Goal: Use online tool/utility: Utilize a website feature to perform a specific function

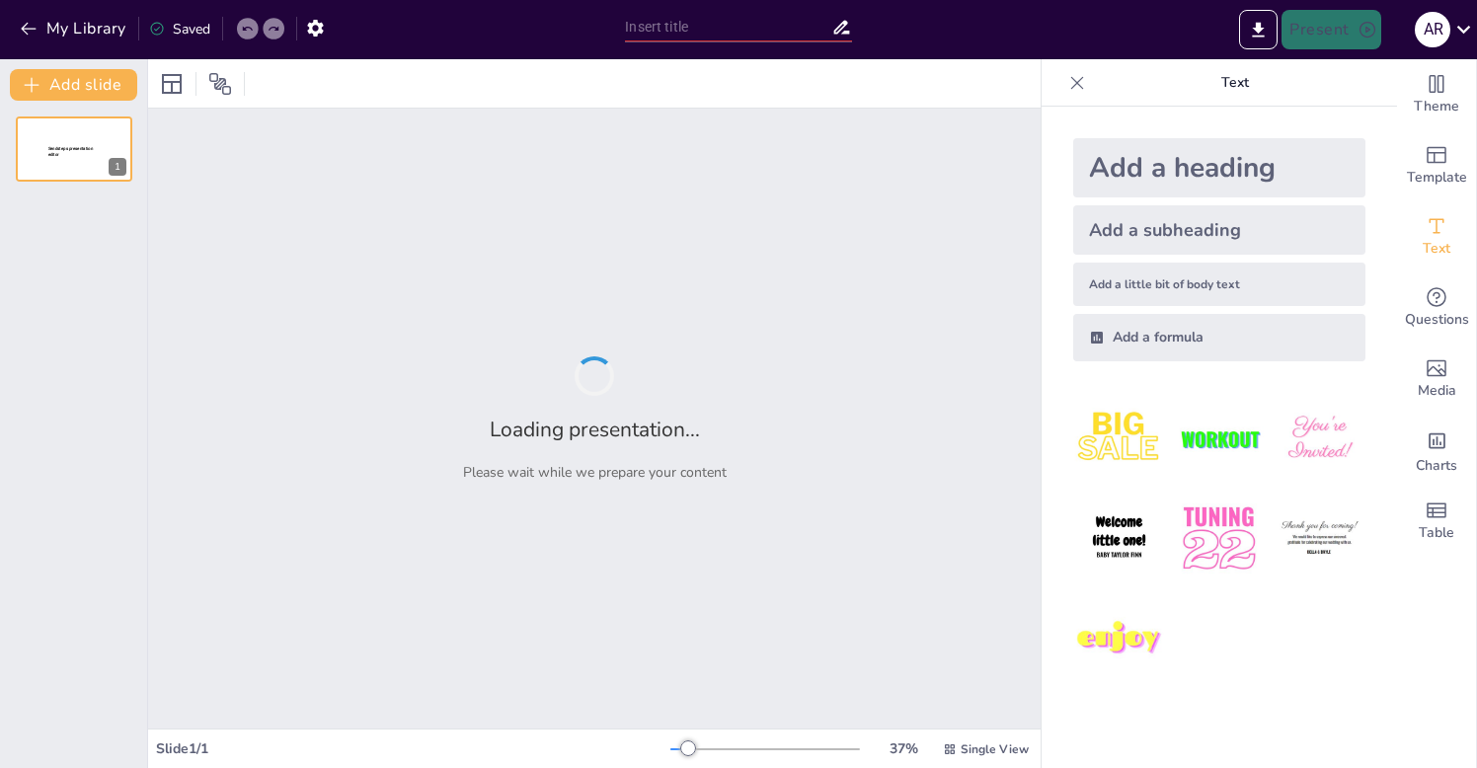
type input "Global Trade Dynamics: Tariffs, Trade Agreements, and Supply Chains"
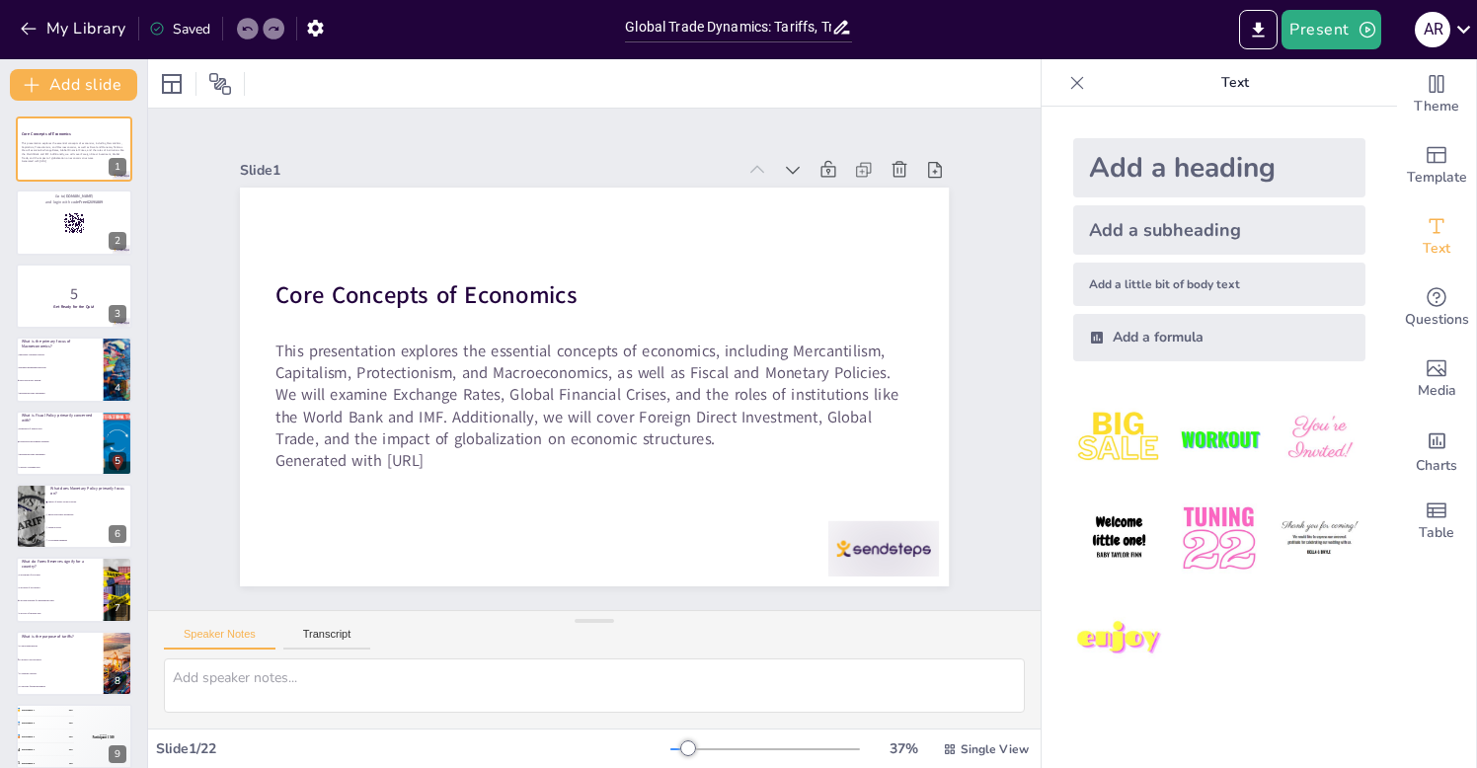
checkbox input "true"
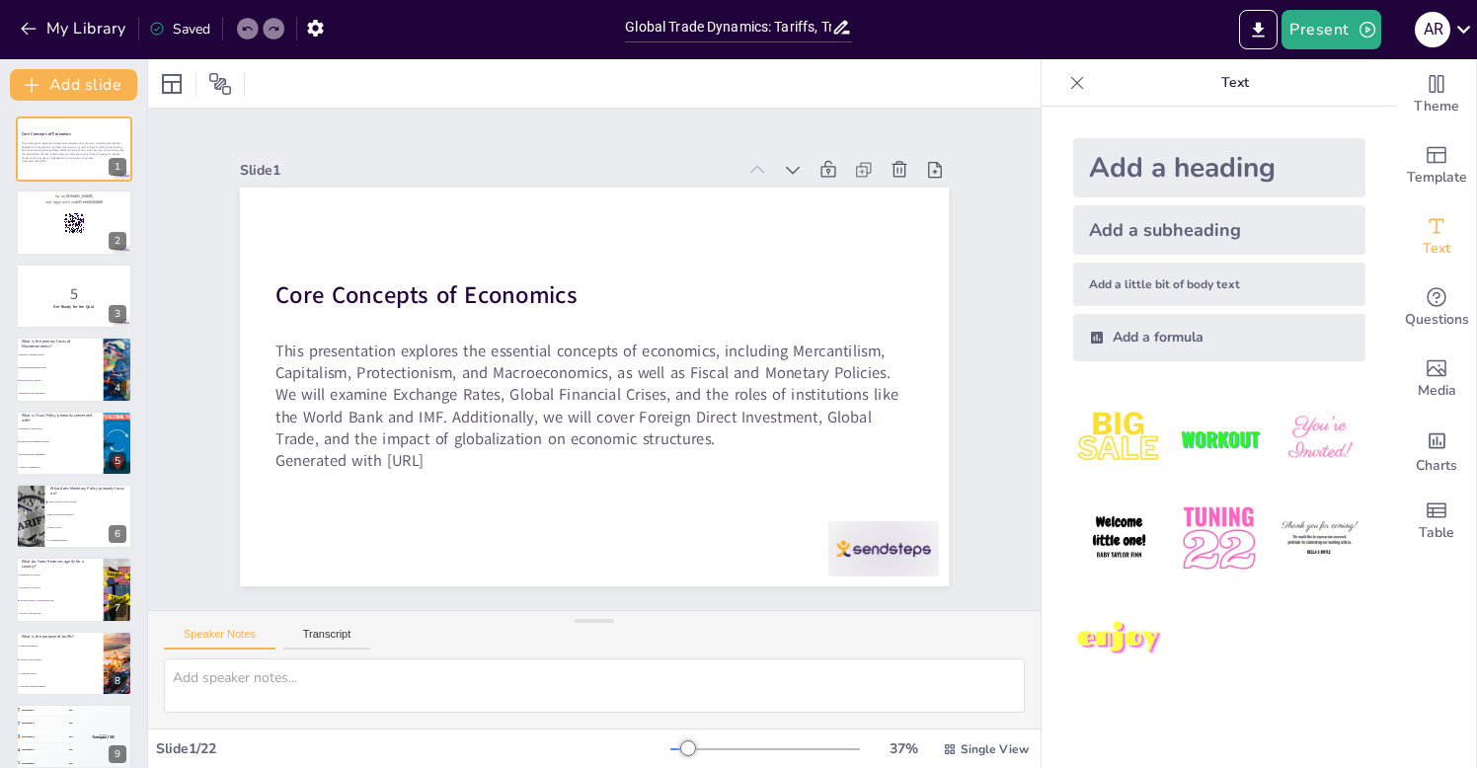
checkbox input "true"
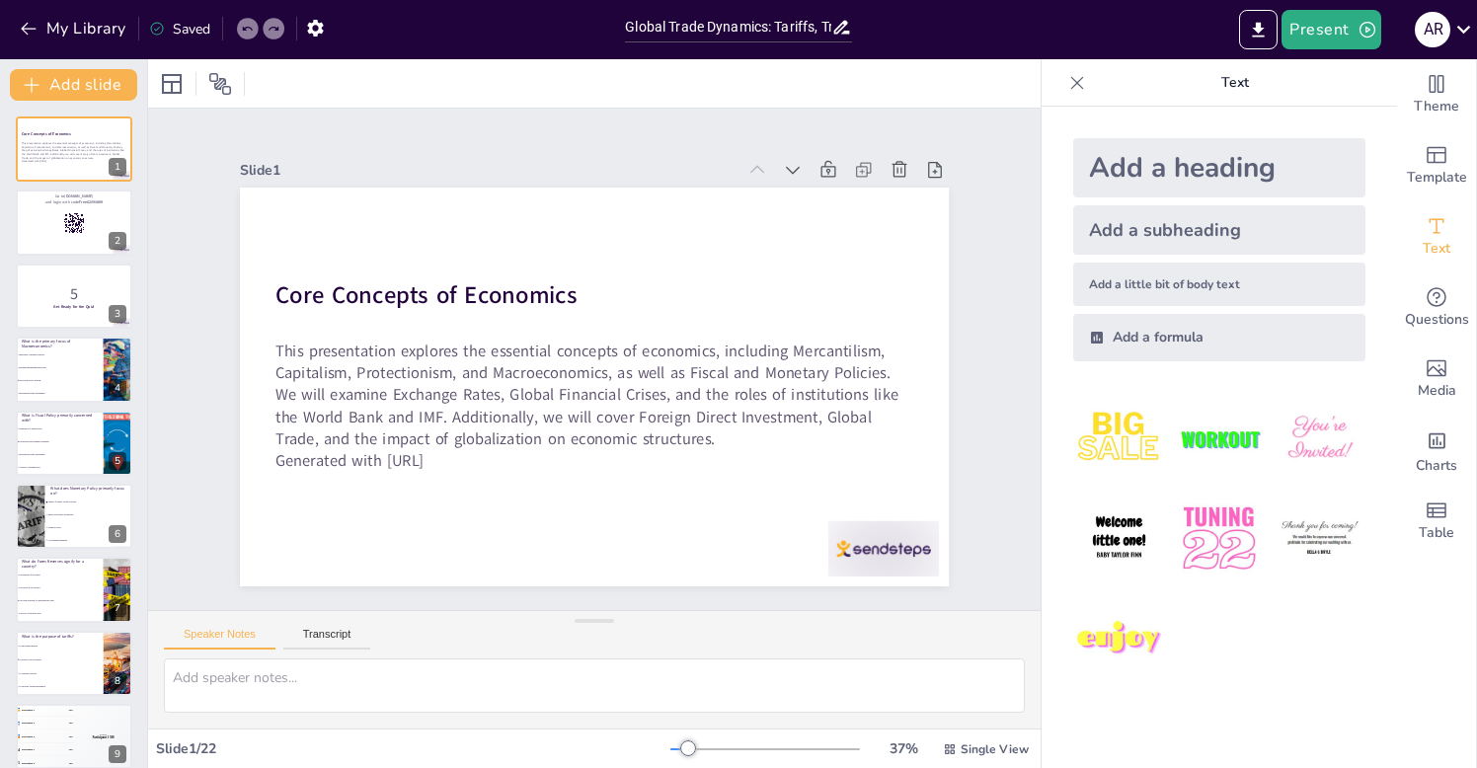
checkbox input "true"
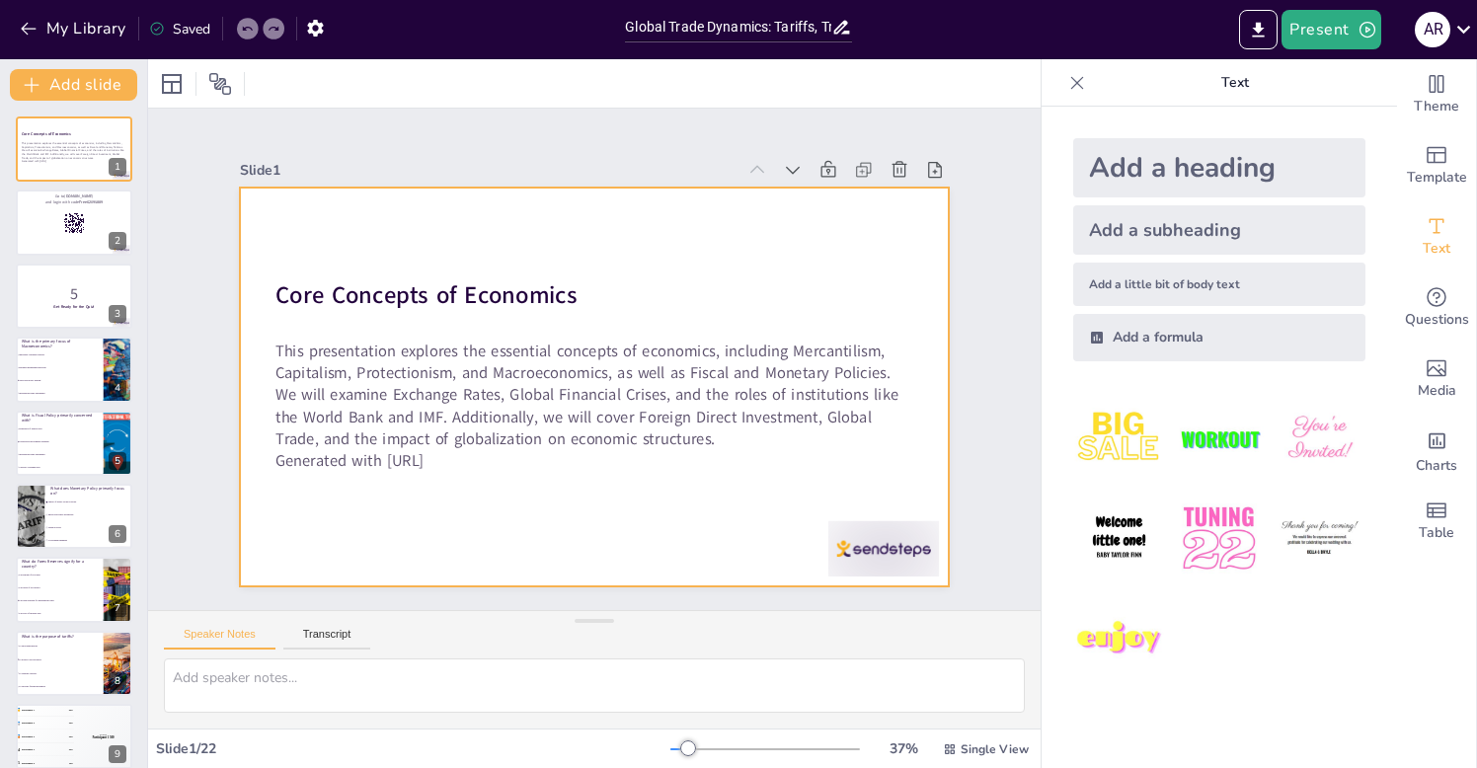
checkbox input "true"
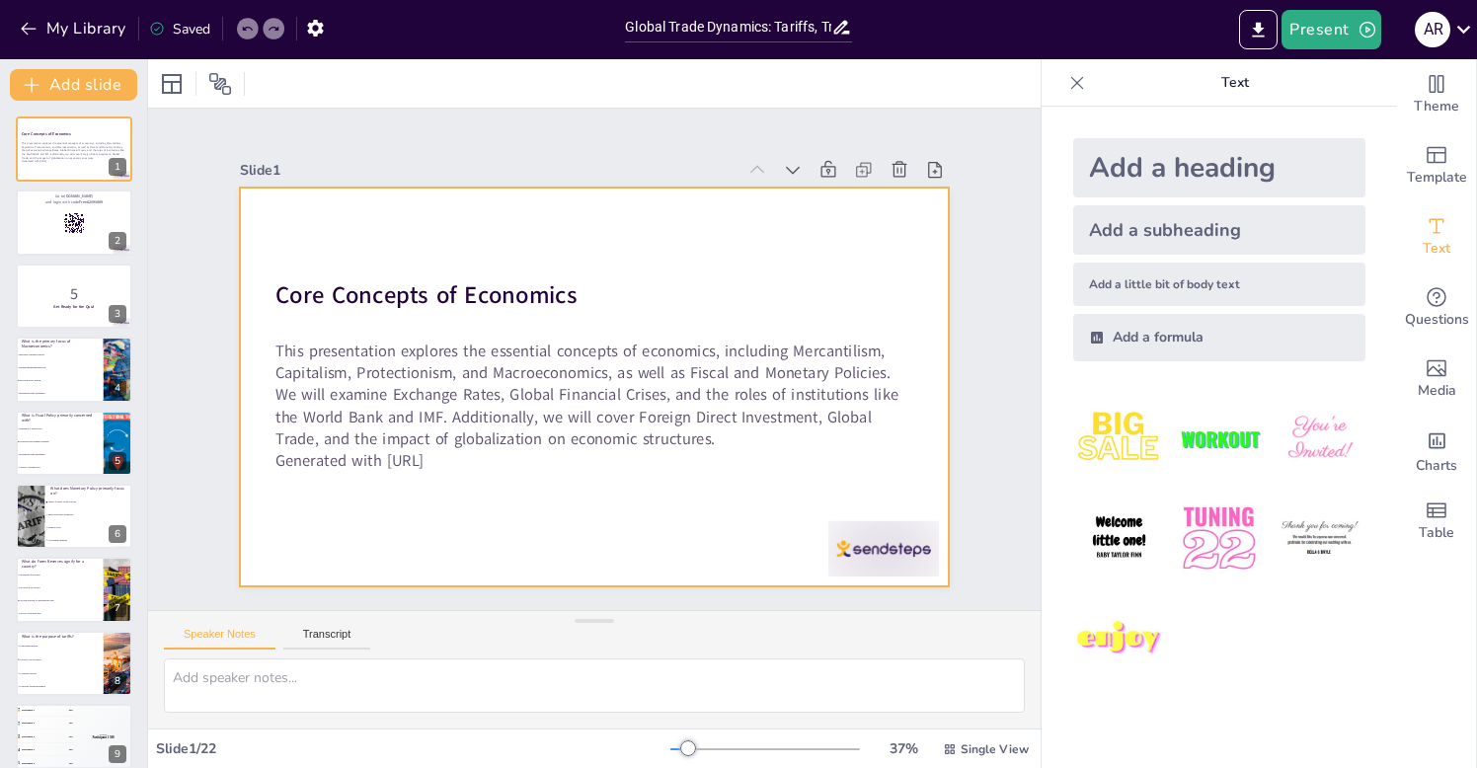
checkbox input "true"
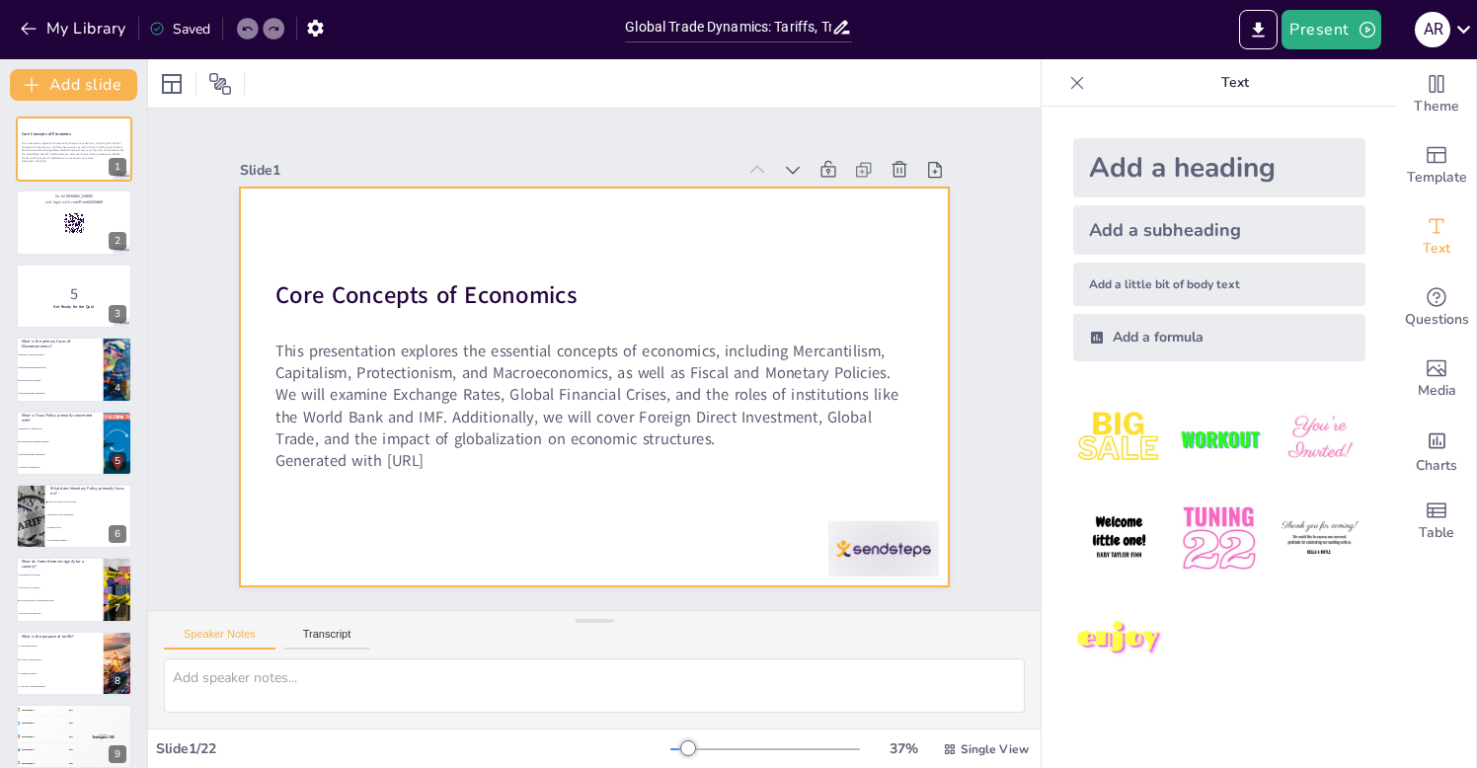
checkbox input "true"
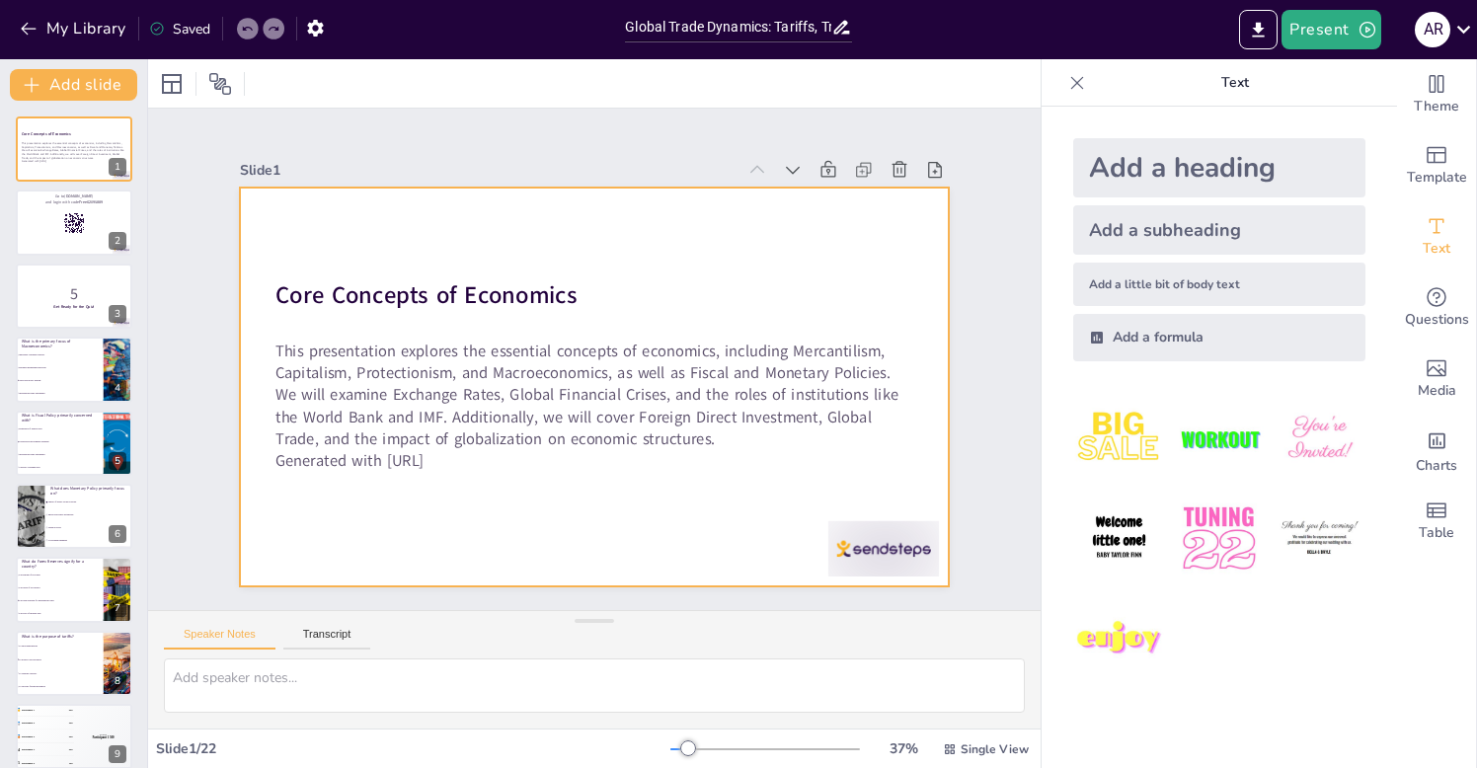
checkbox input "true"
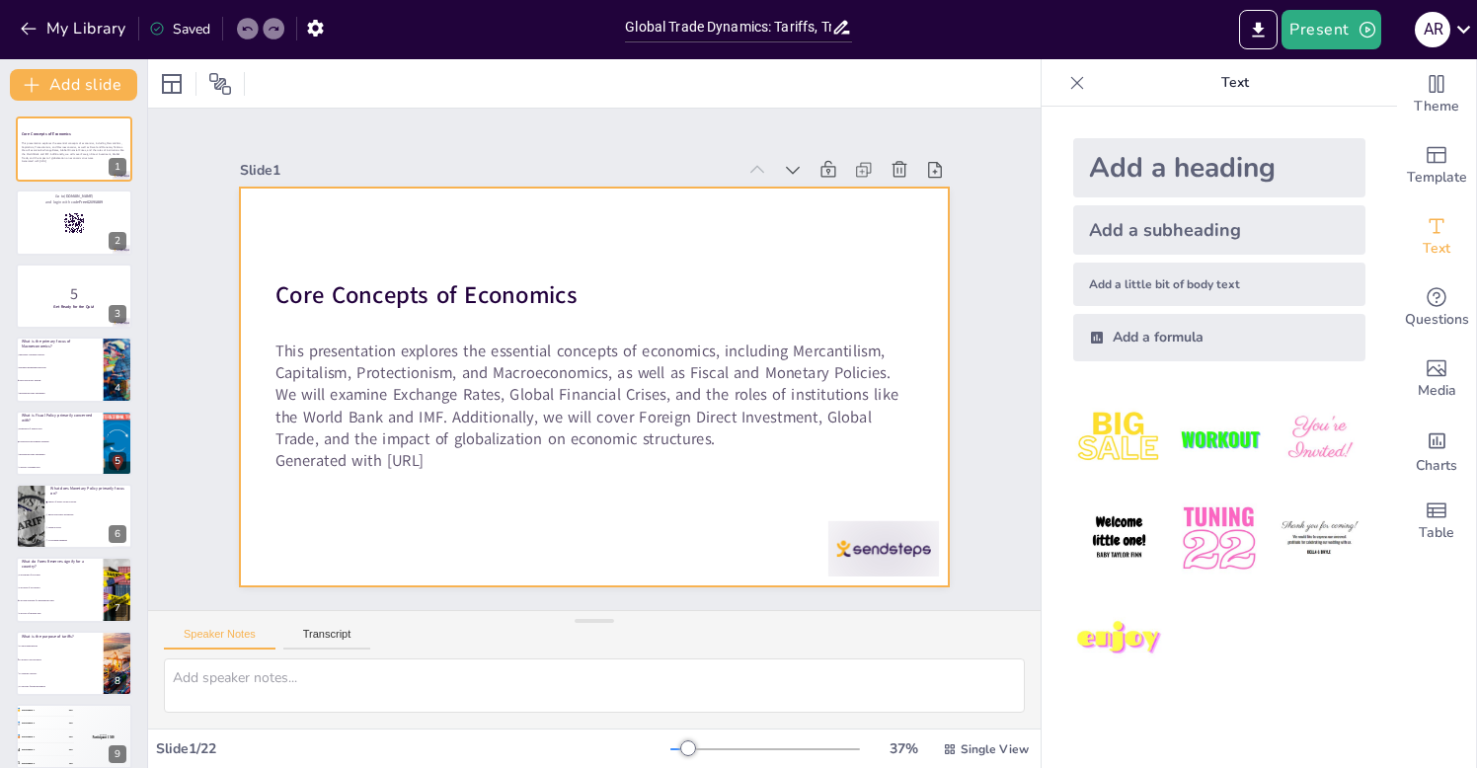
checkbox input "true"
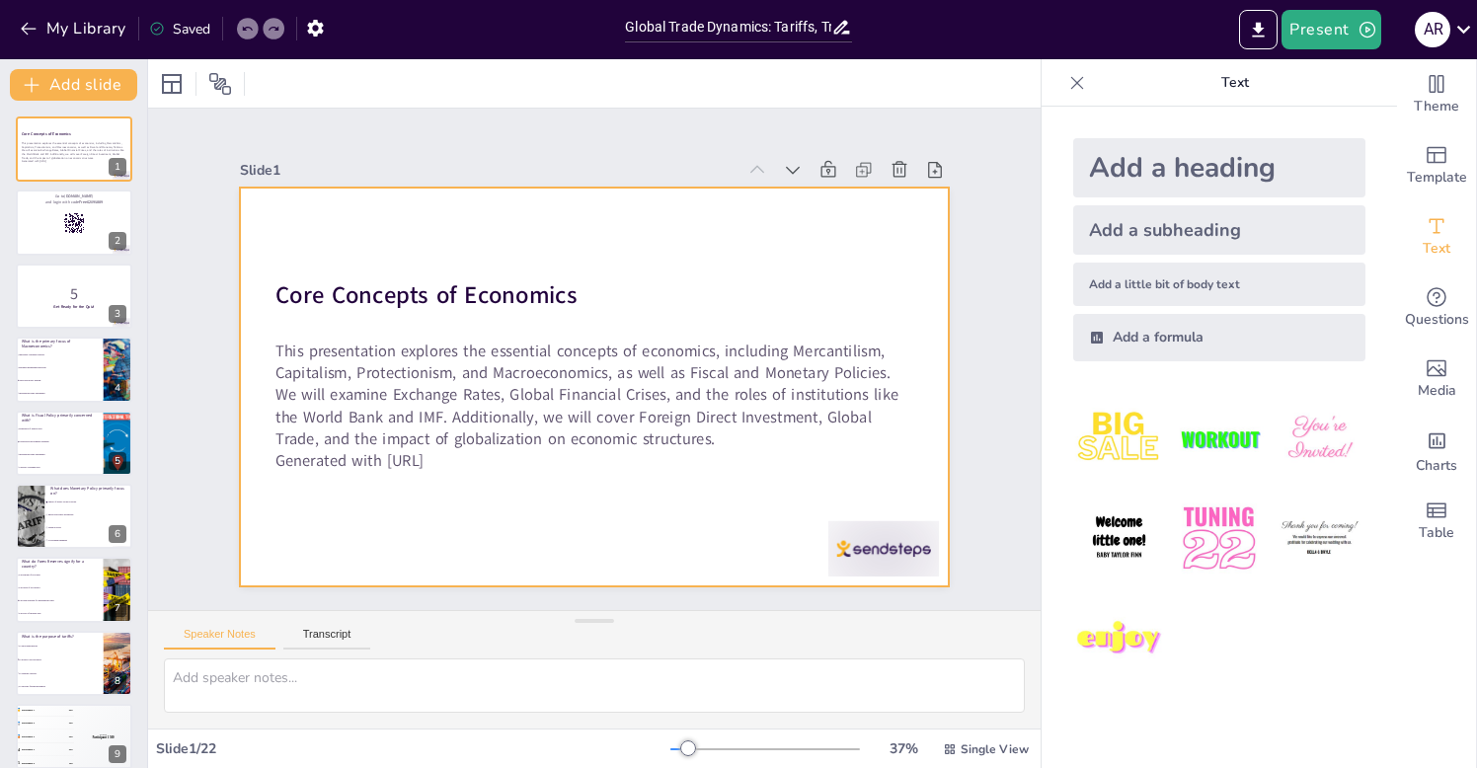
checkbox input "true"
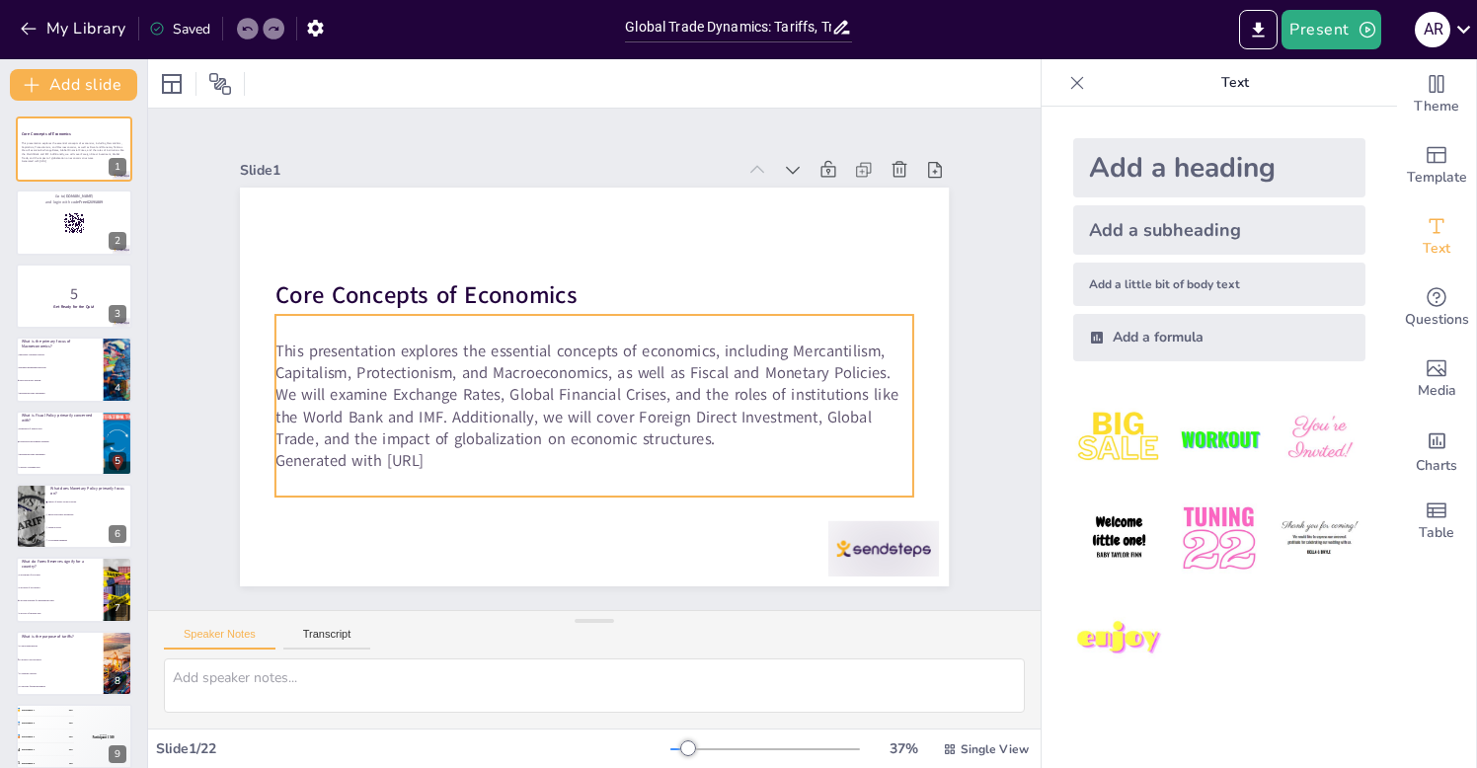
checkbox input "true"
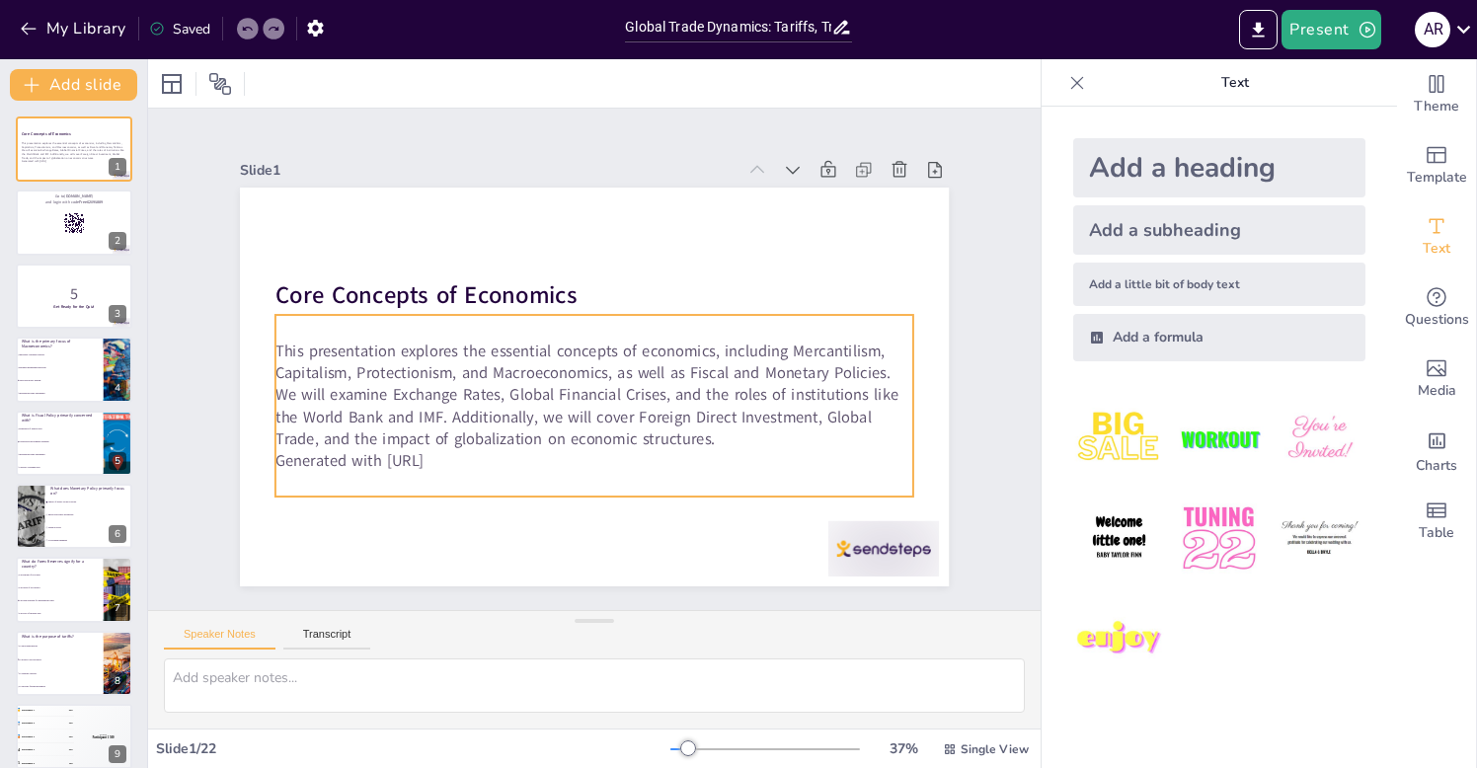
checkbox input "true"
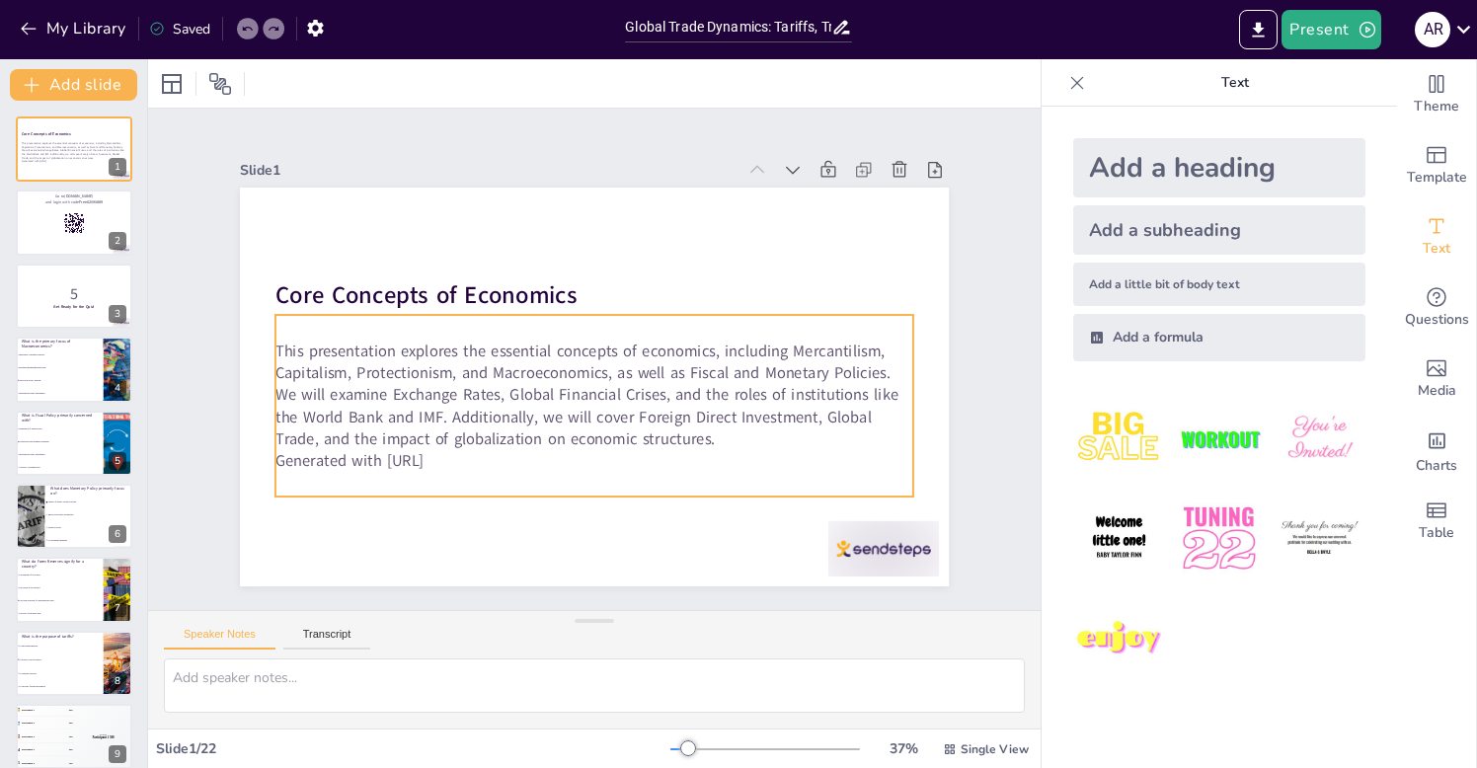
checkbox input "true"
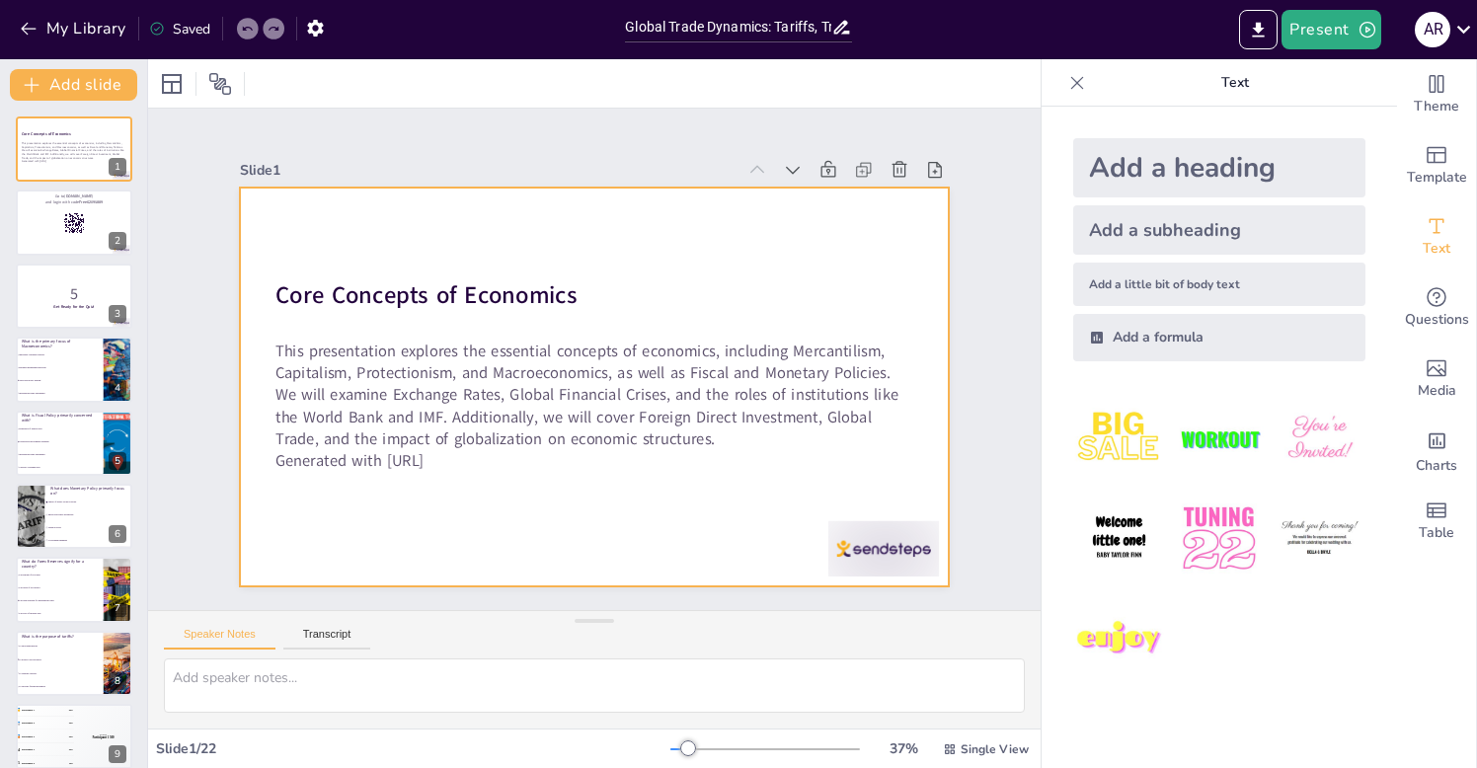
checkbox input "true"
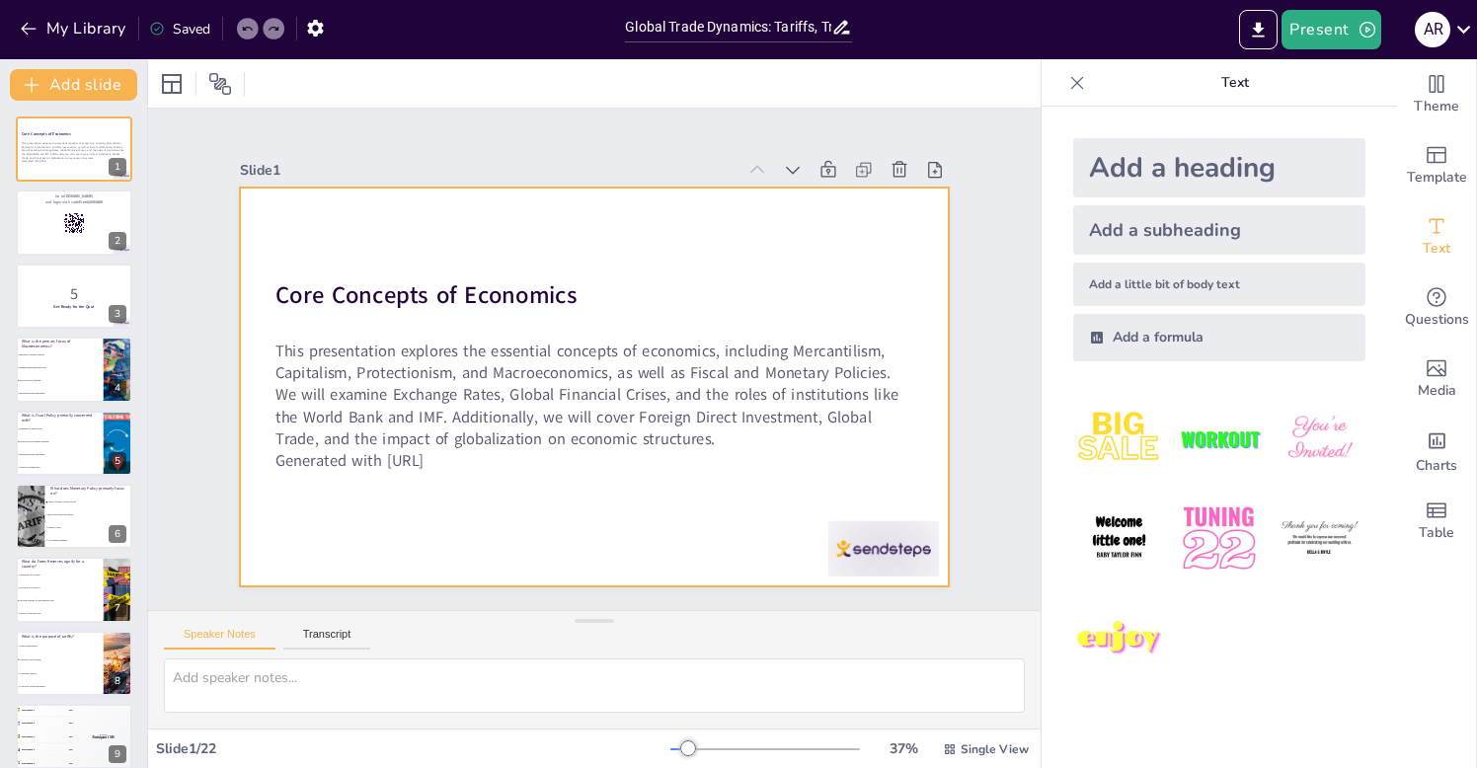
checkbox input "true"
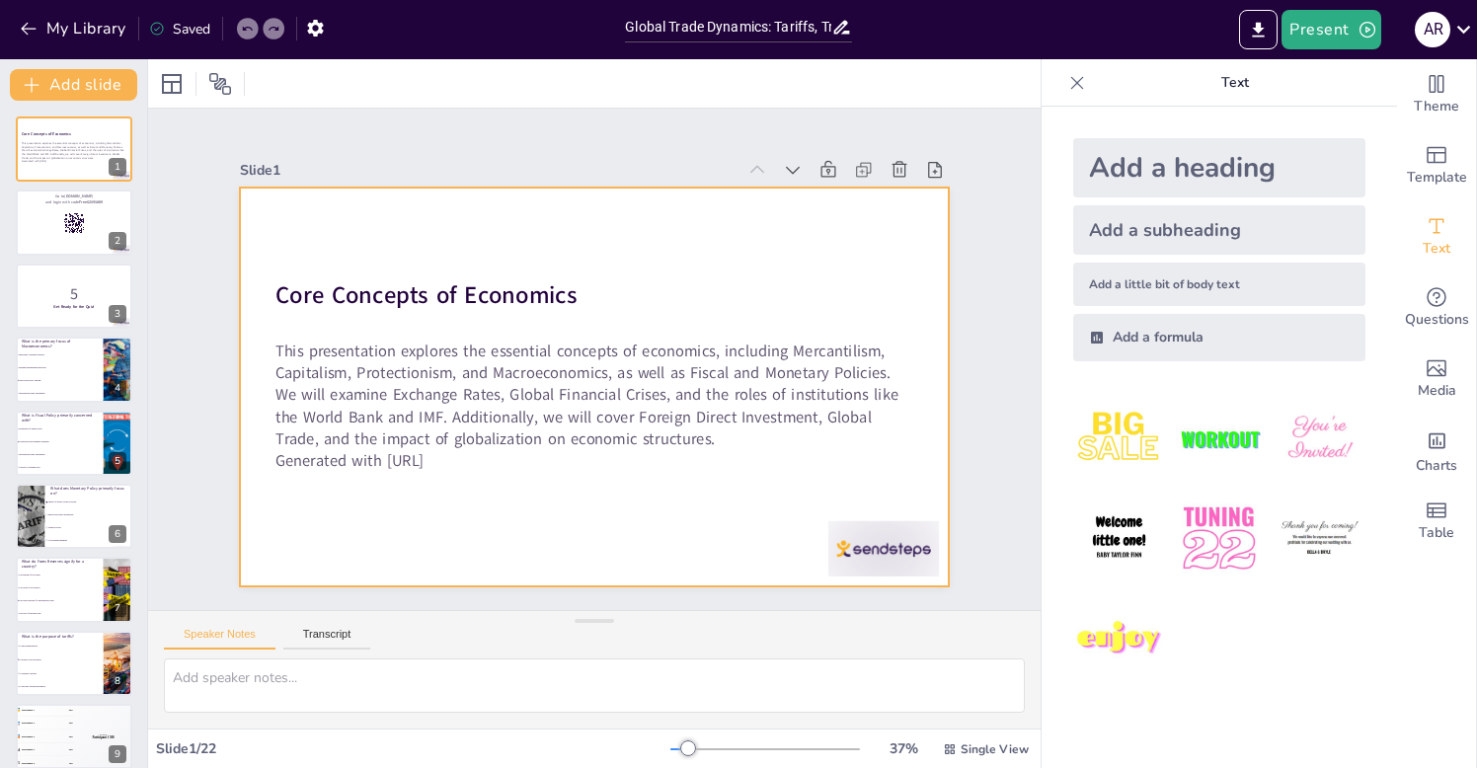
checkbox input "true"
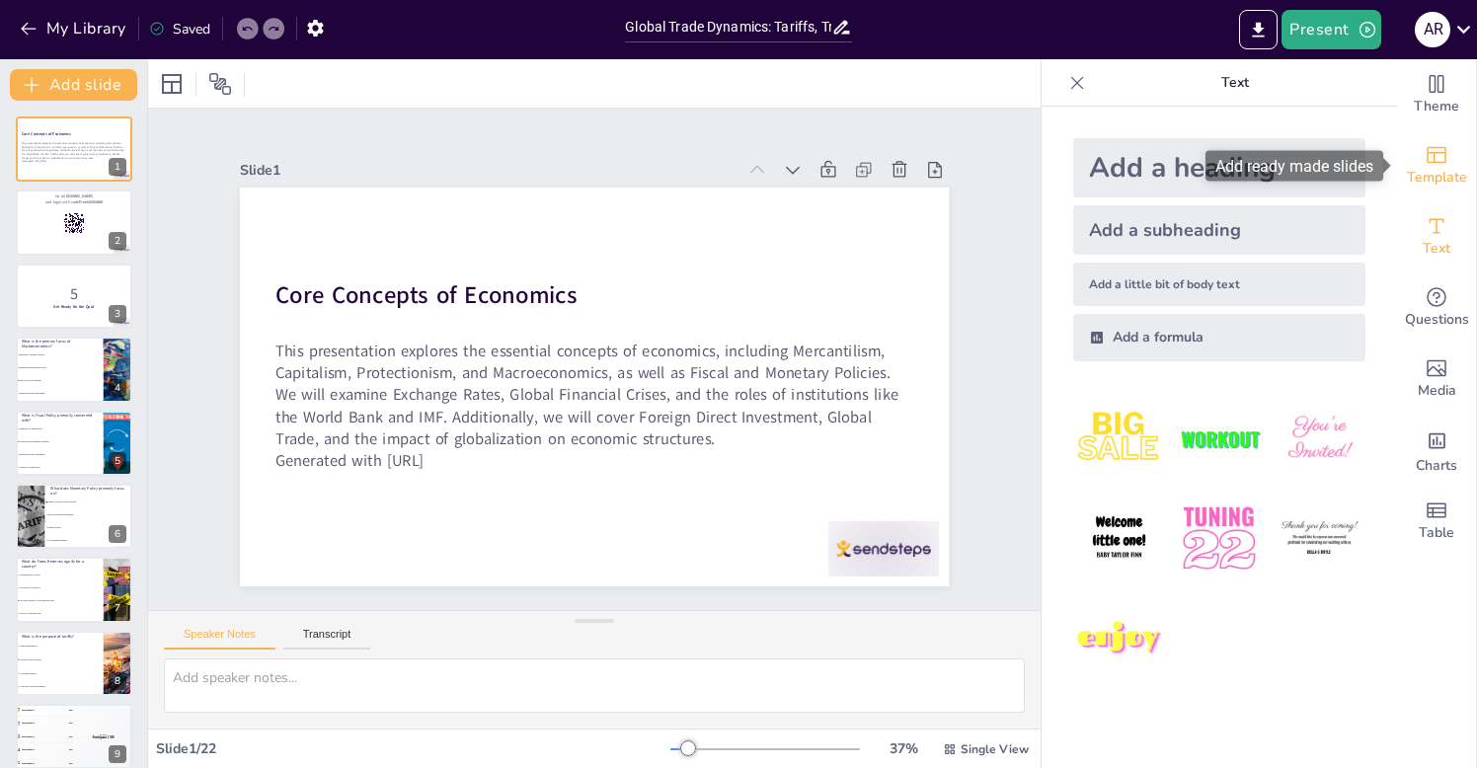
click at [1443, 155] on icon "Add ready made slides" at bounding box center [1437, 155] width 24 height 24
checkbox input "true"
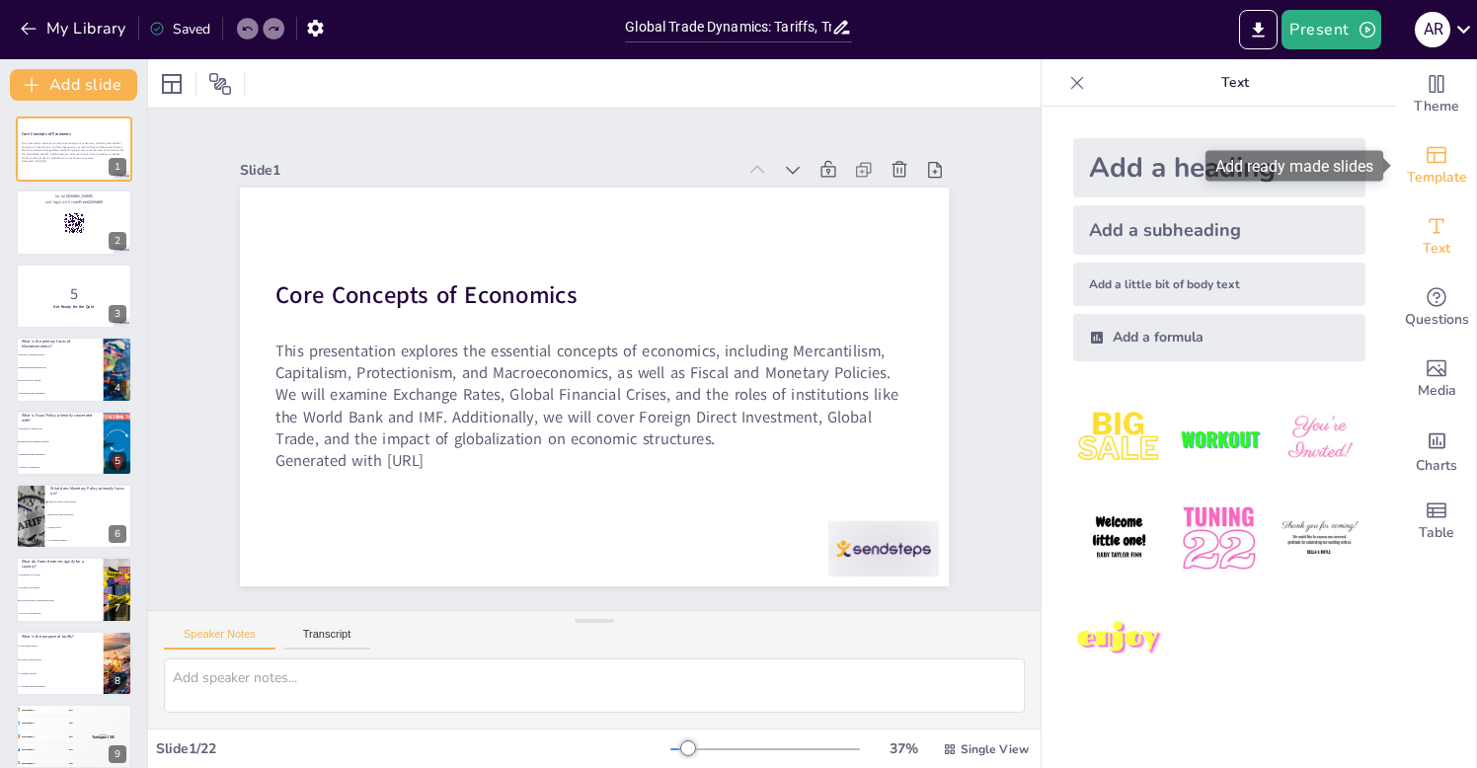
checkbox input "true"
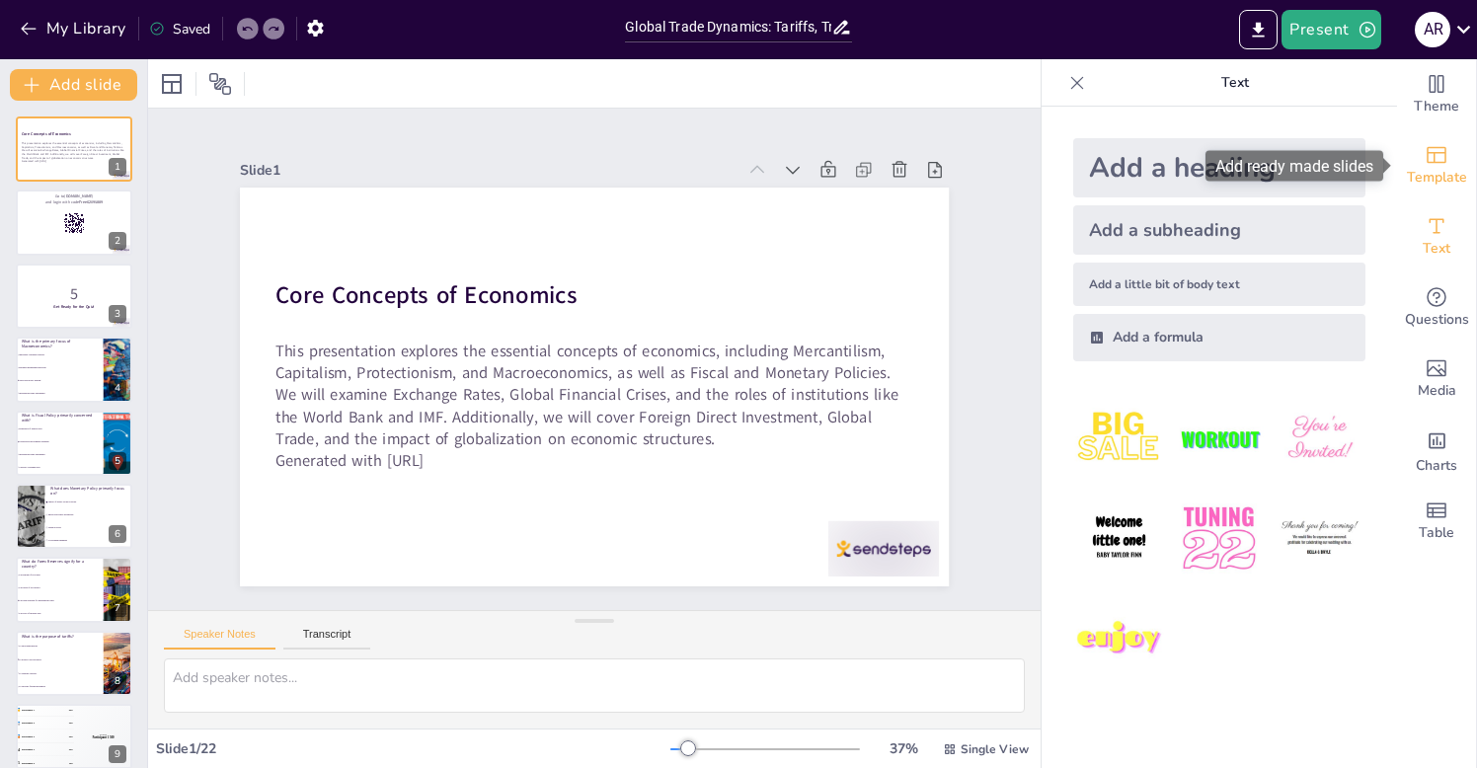
checkbox input "true"
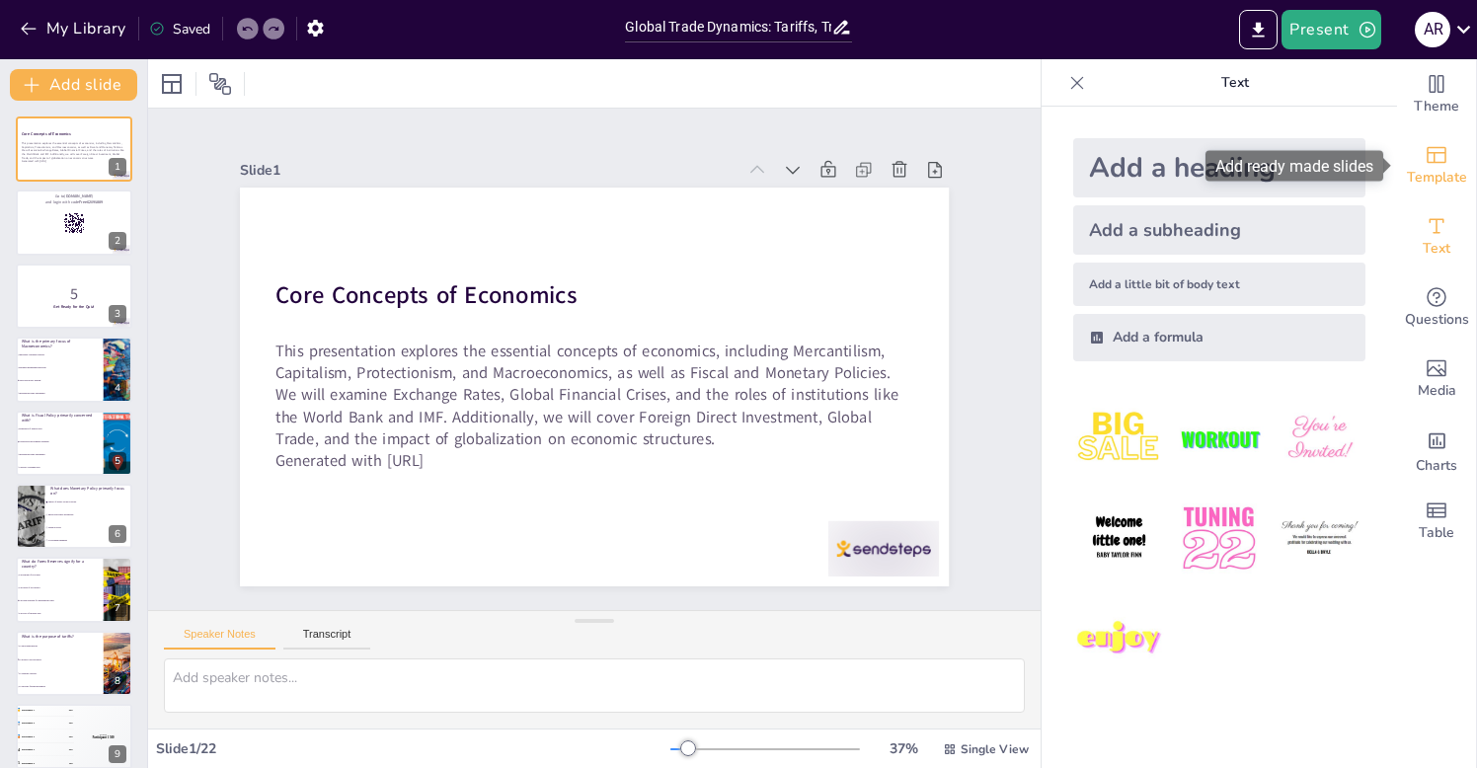
checkbox input "true"
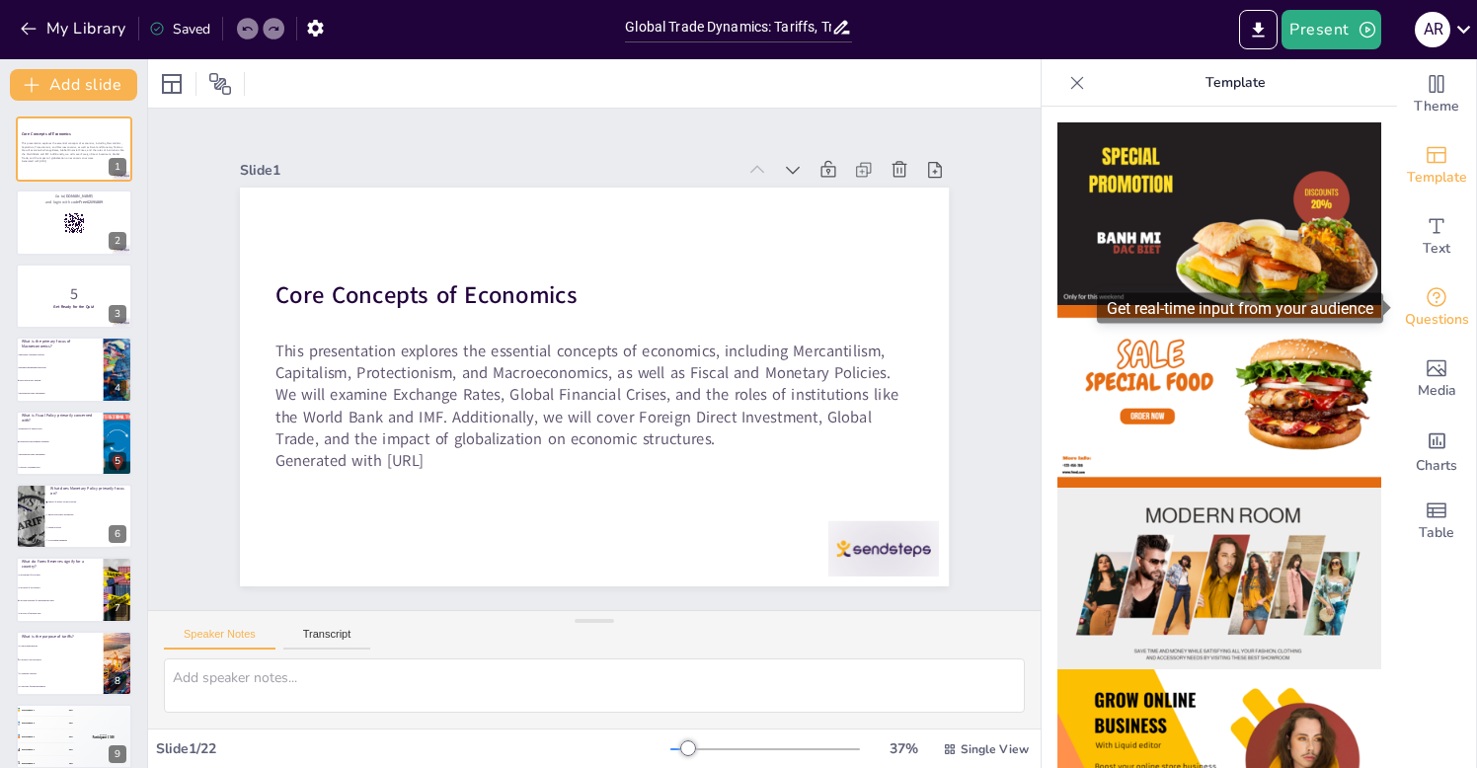
click at [1446, 308] on icon "Get real-time input from your audience" at bounding box center [1437, 297] width 24 height 24
checkbox input "true"
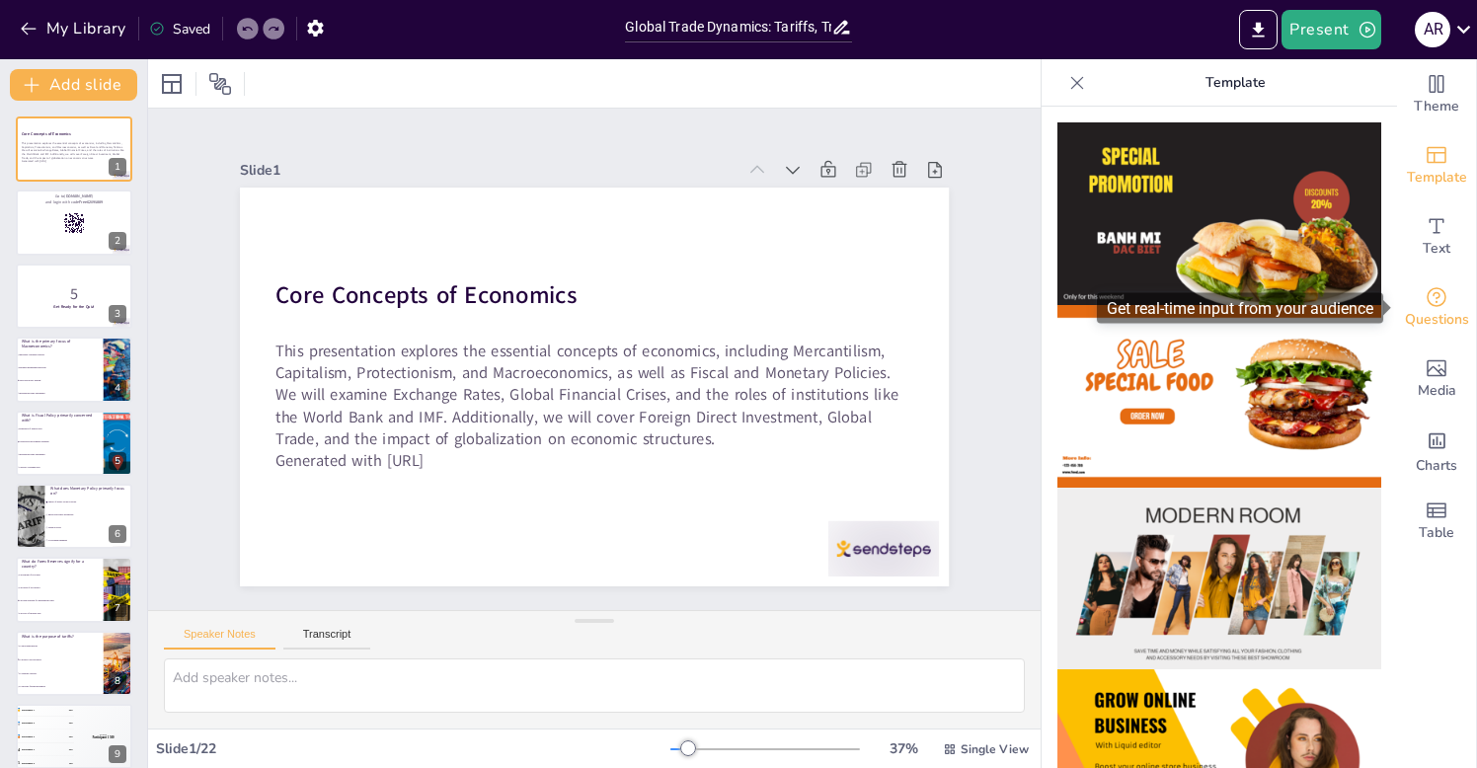
checkbox input "true"
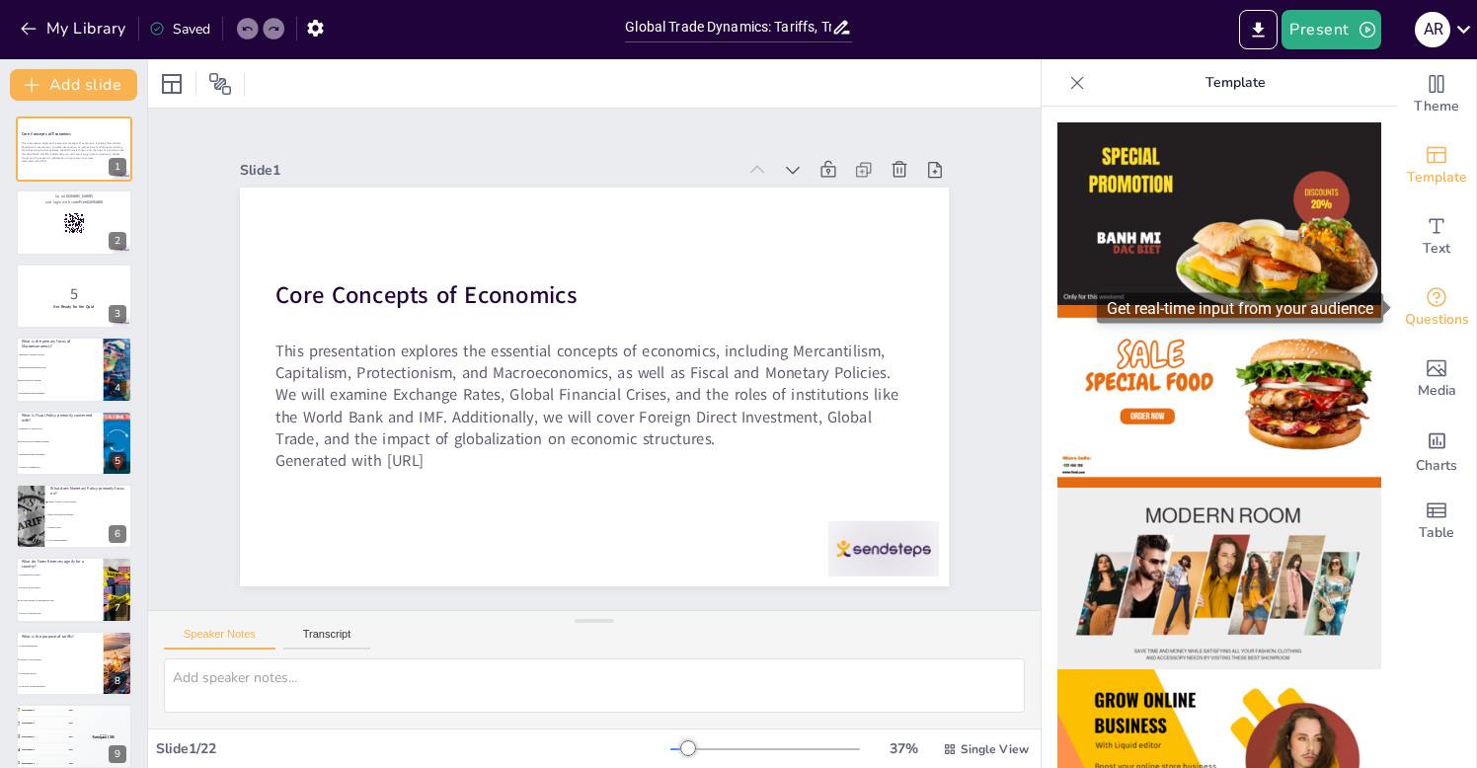
checkbox input "true"
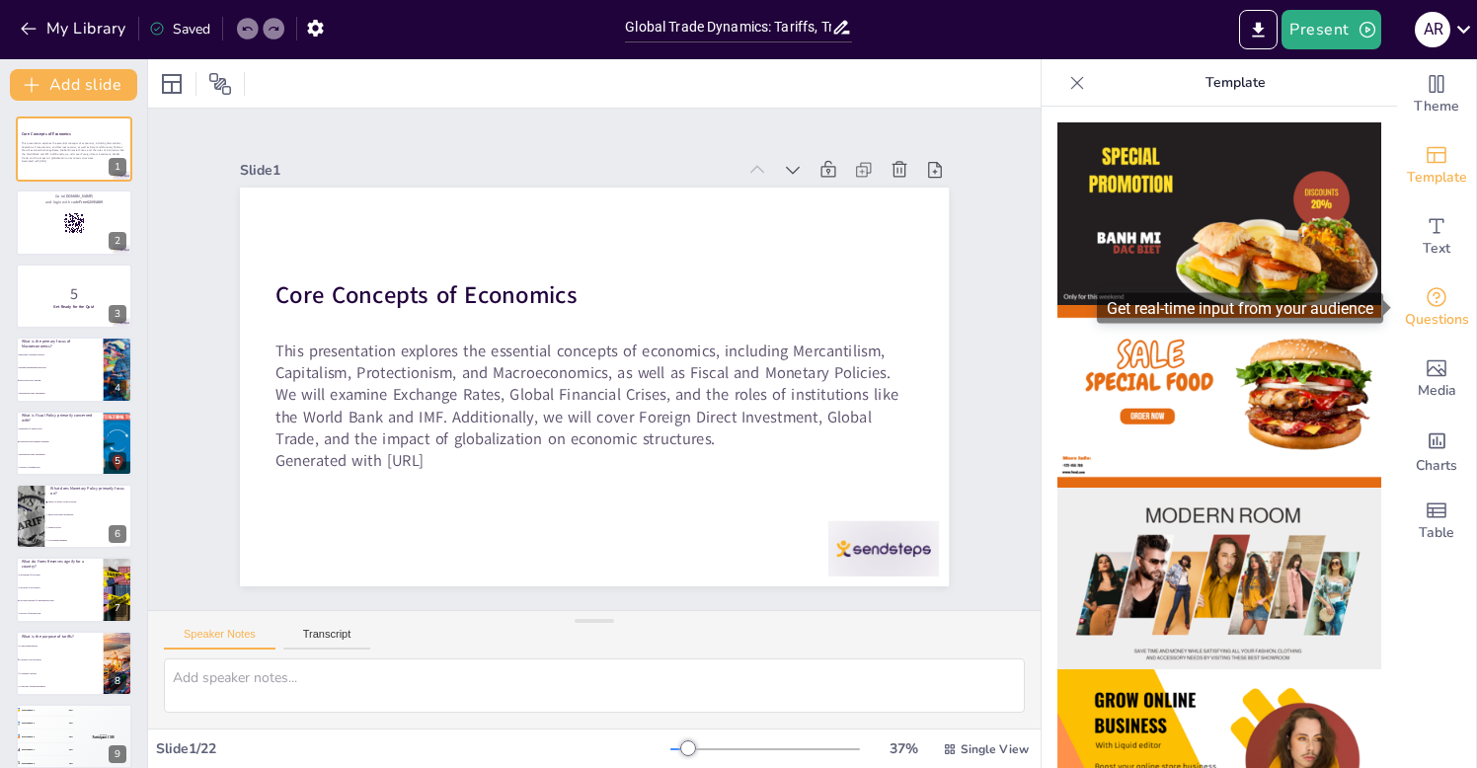
checkbox input "true"
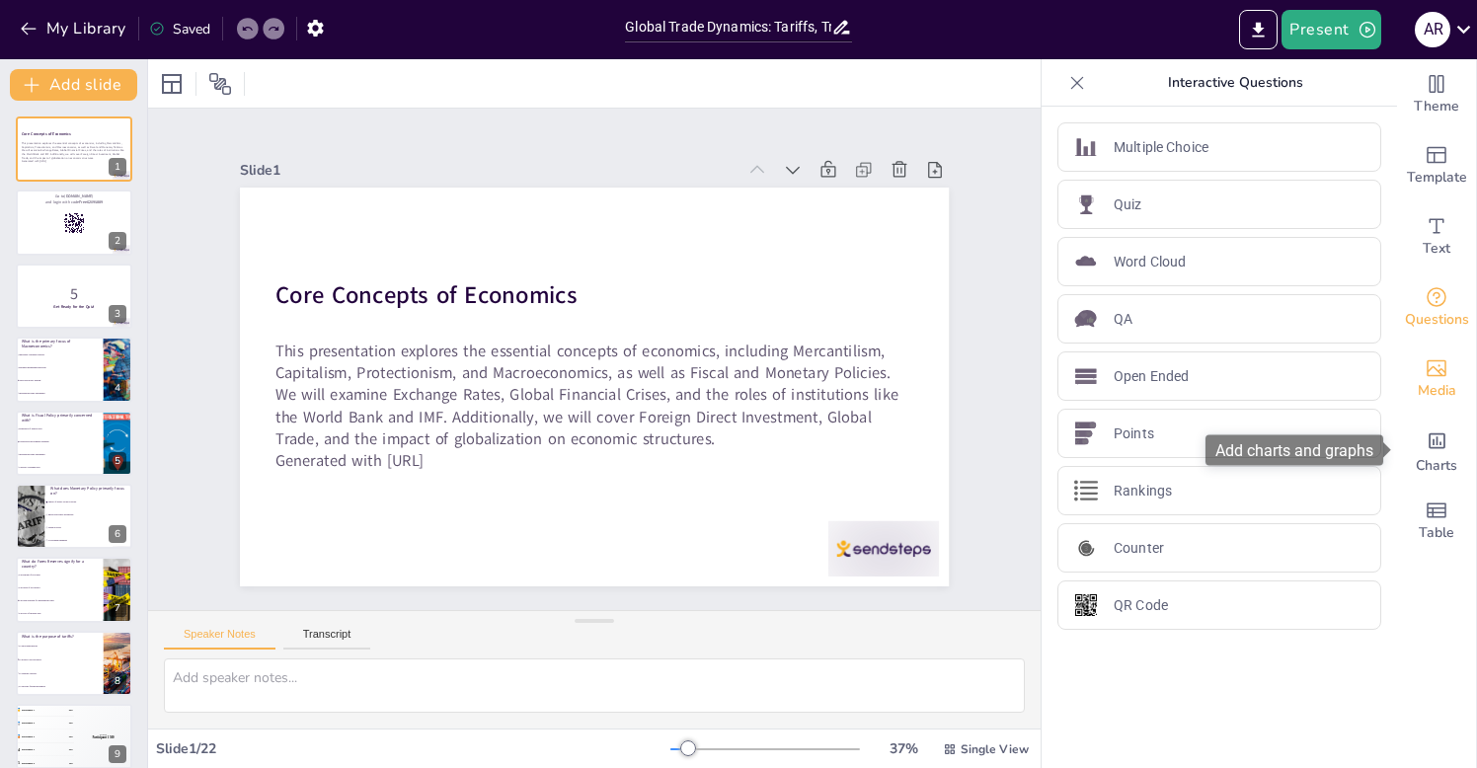
click at [1439, 389] on span "Media" at bounding box center [1437, 391] width 39 height 22
checkbox input "true"
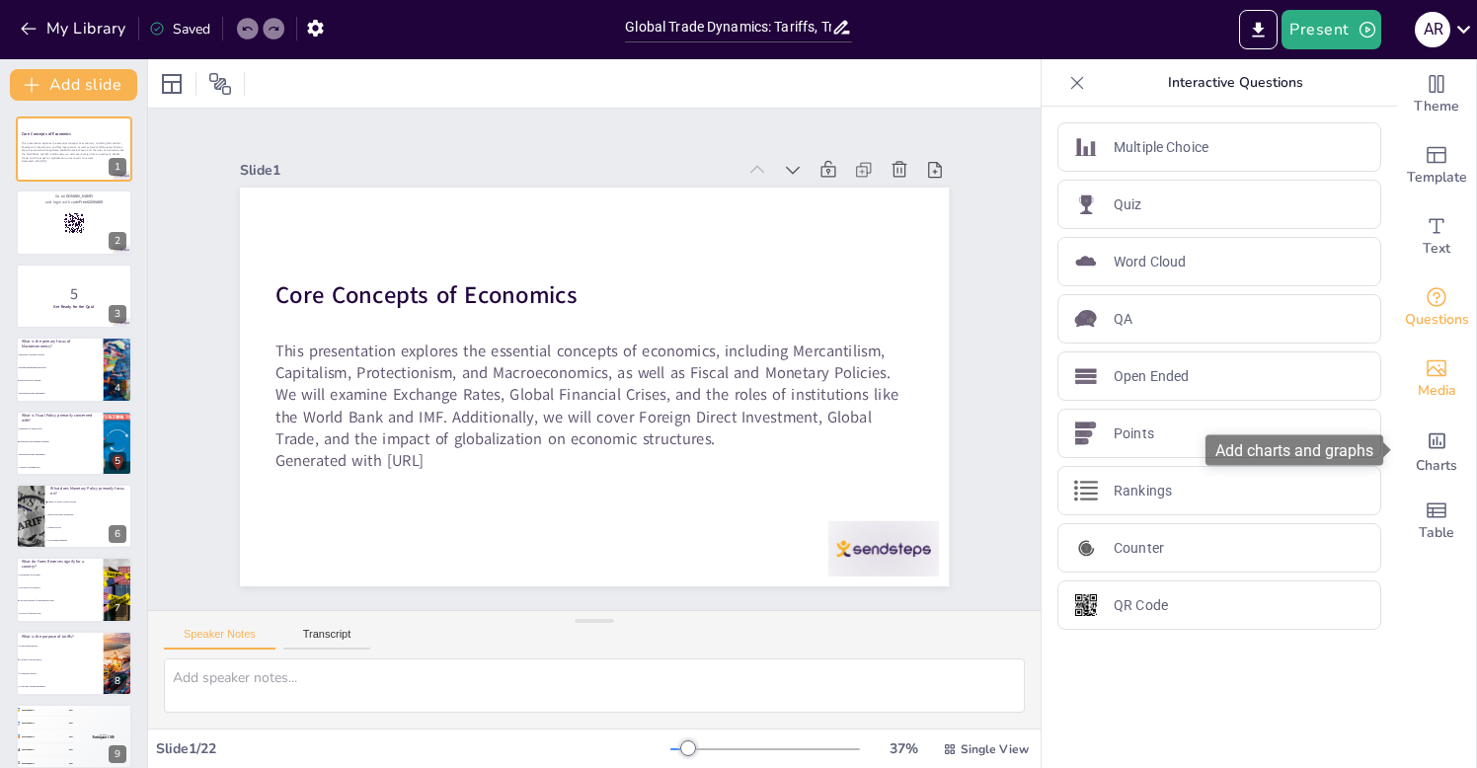
checkbox input "true"
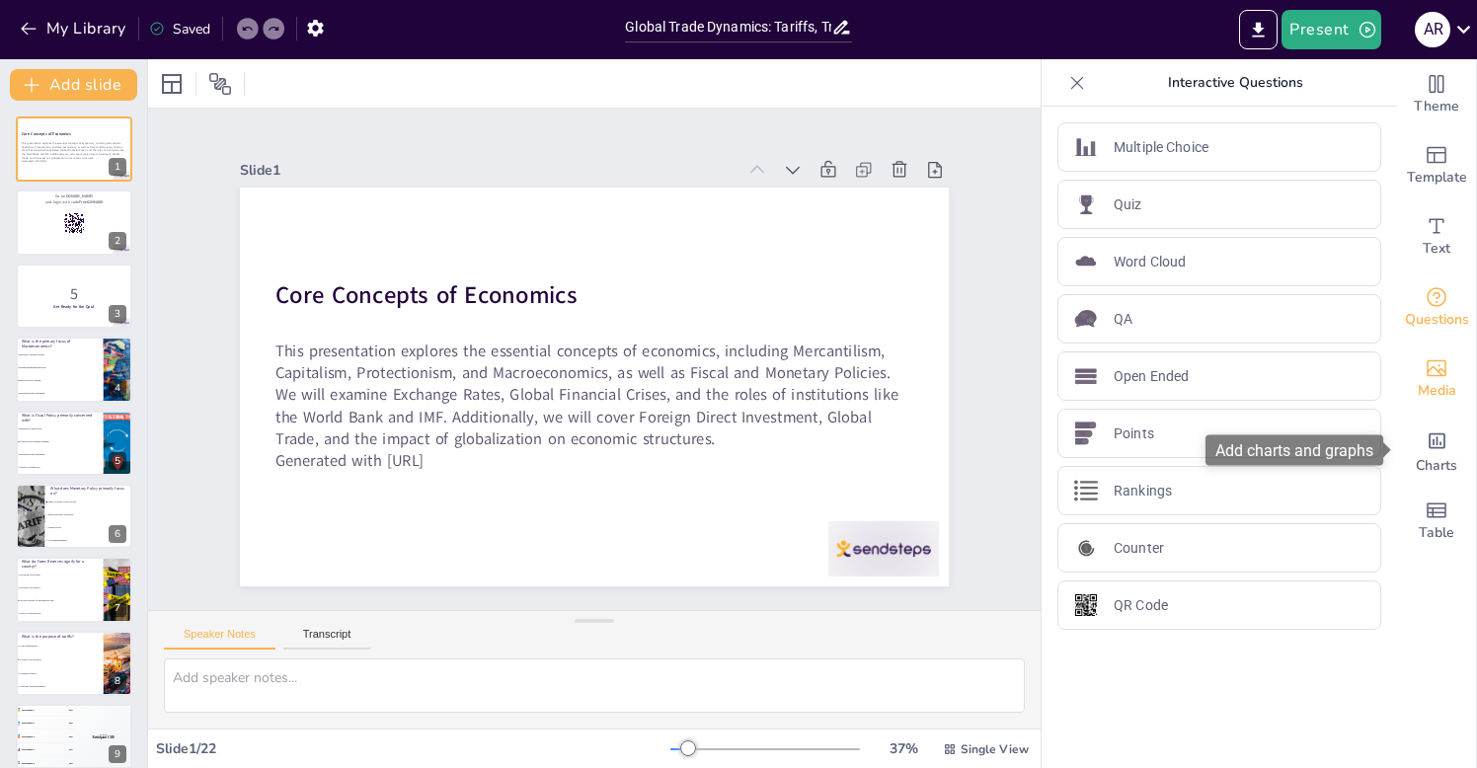
checkbox input "true"
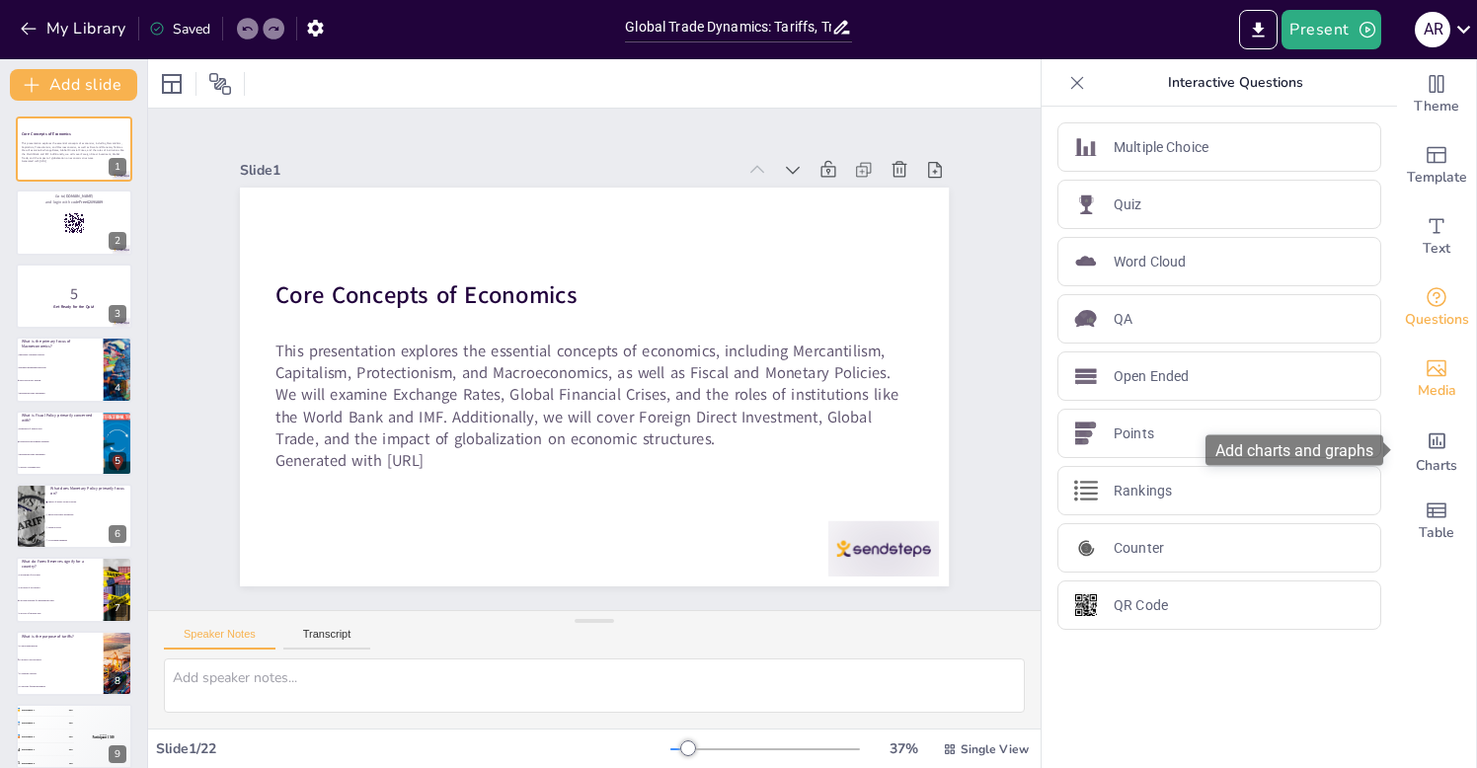
checkbox input "true"
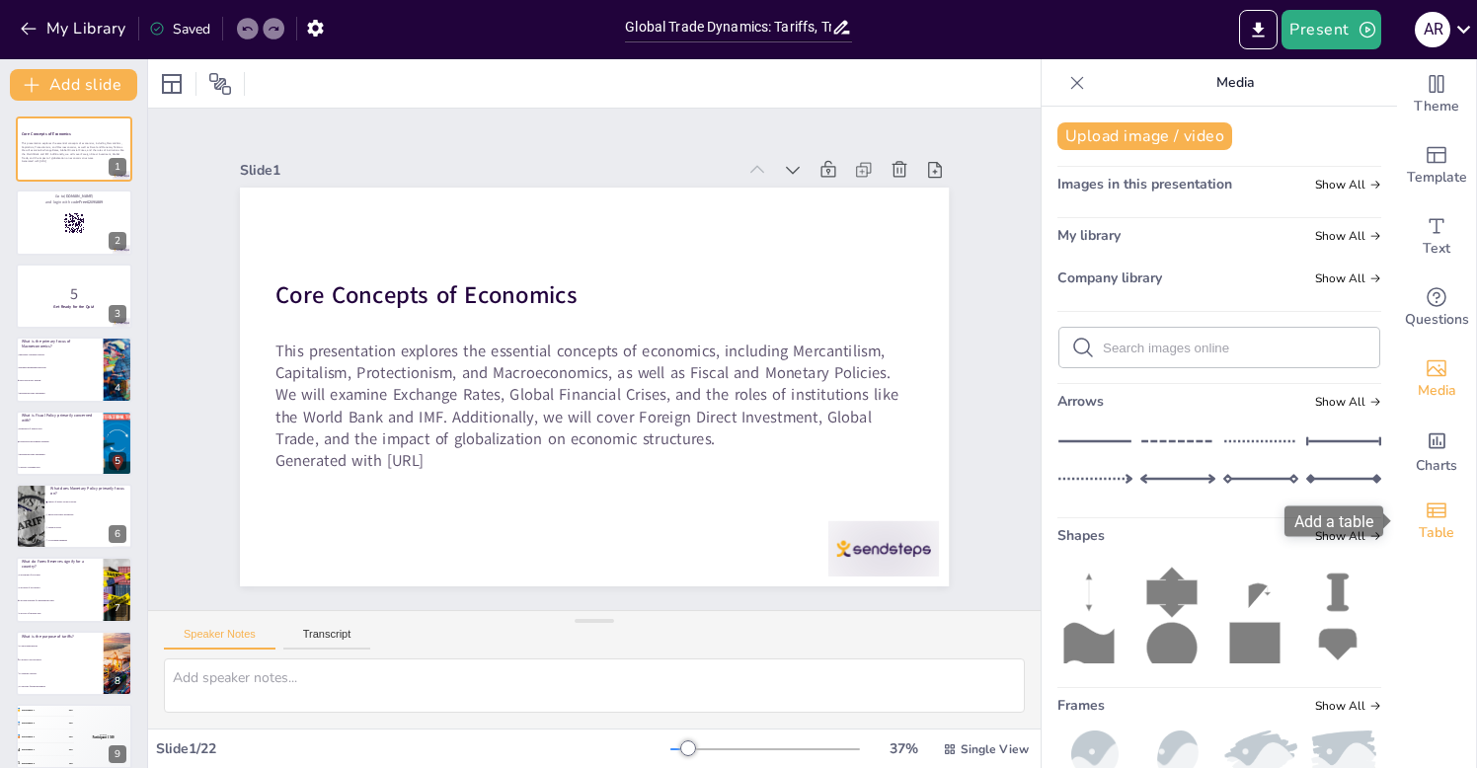
click at [1428, 512] on icon "Add a table" at bounding box center [1437, 510] width 20 height 15
checkbox input "true"
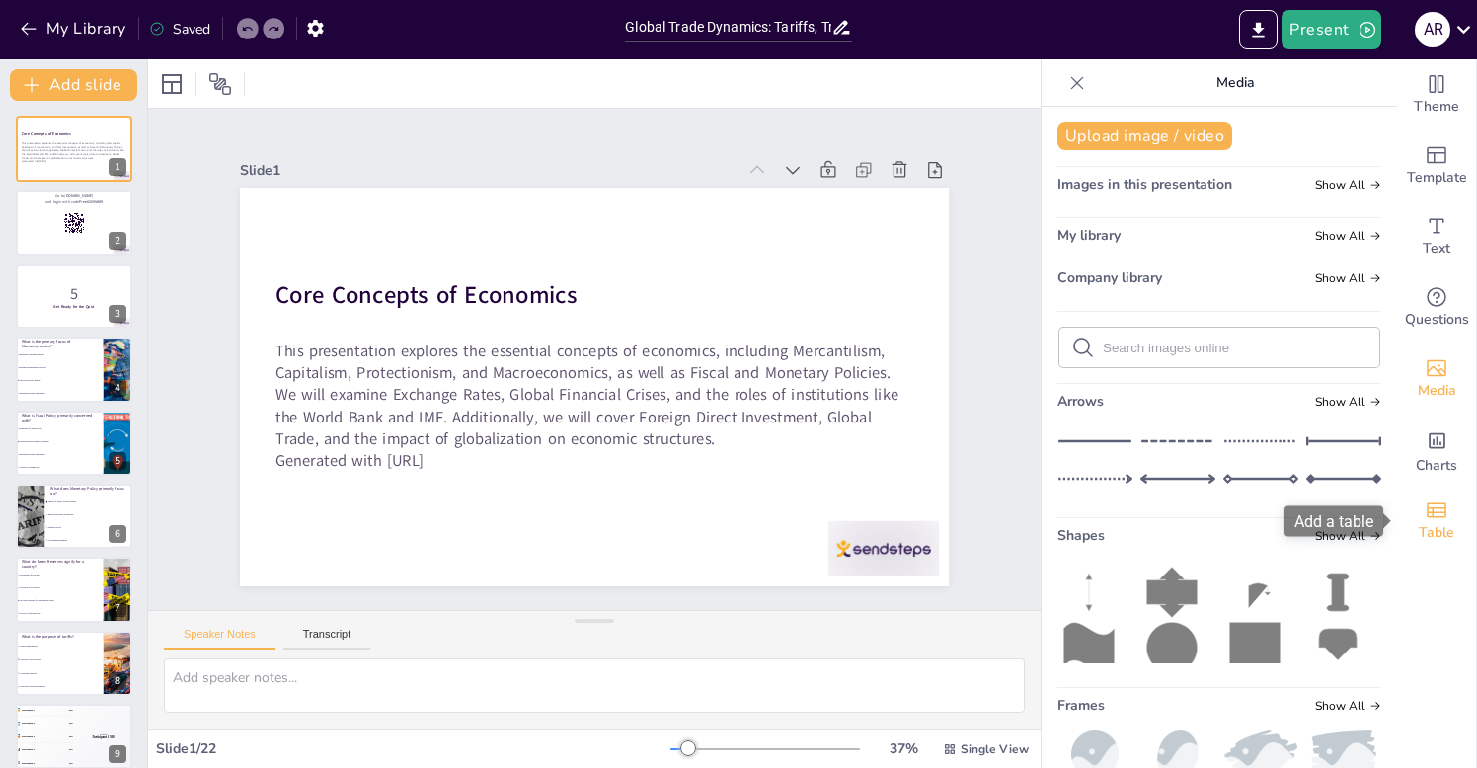
checkbox input "true"
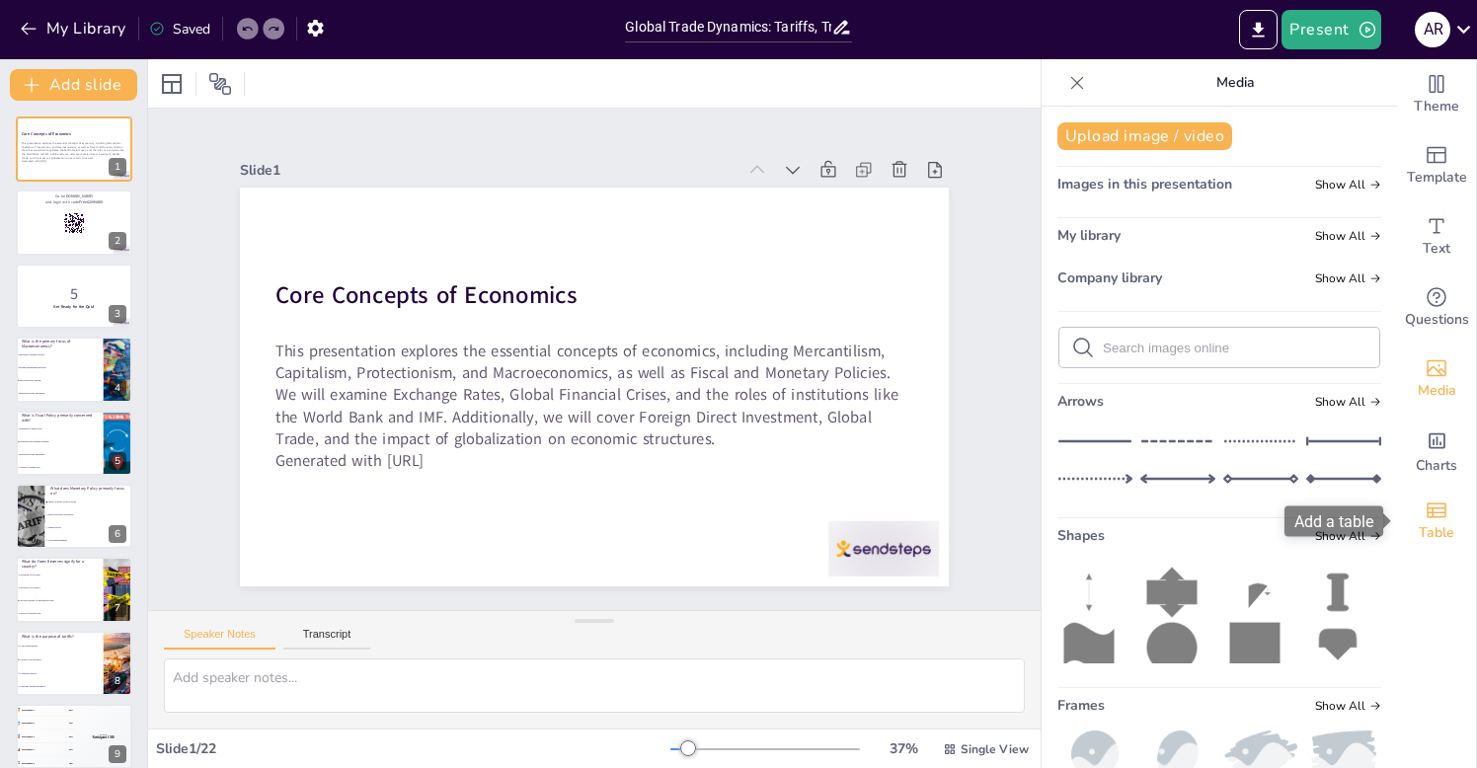
checkbox input "true"
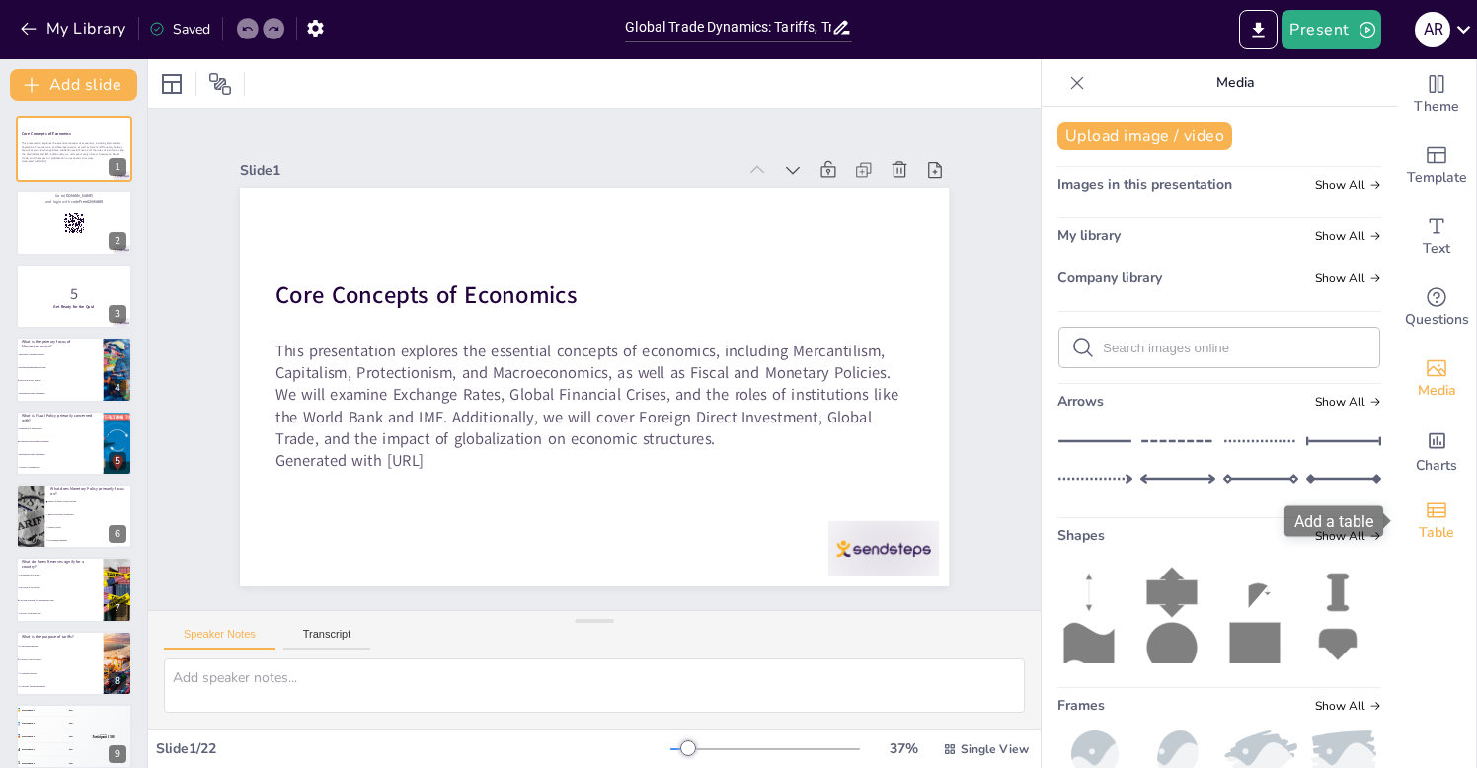
checkbox input "true"
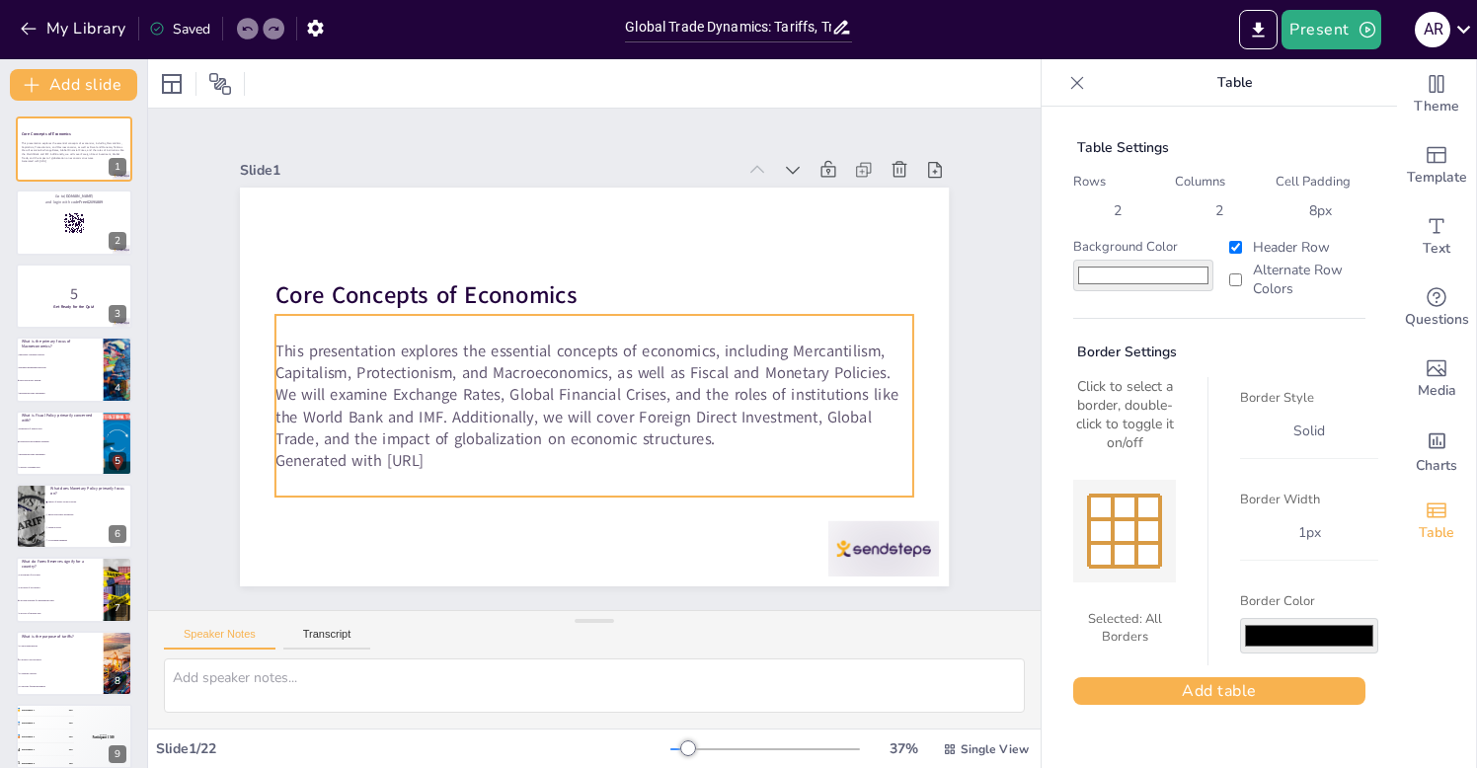
checkbox input "true"
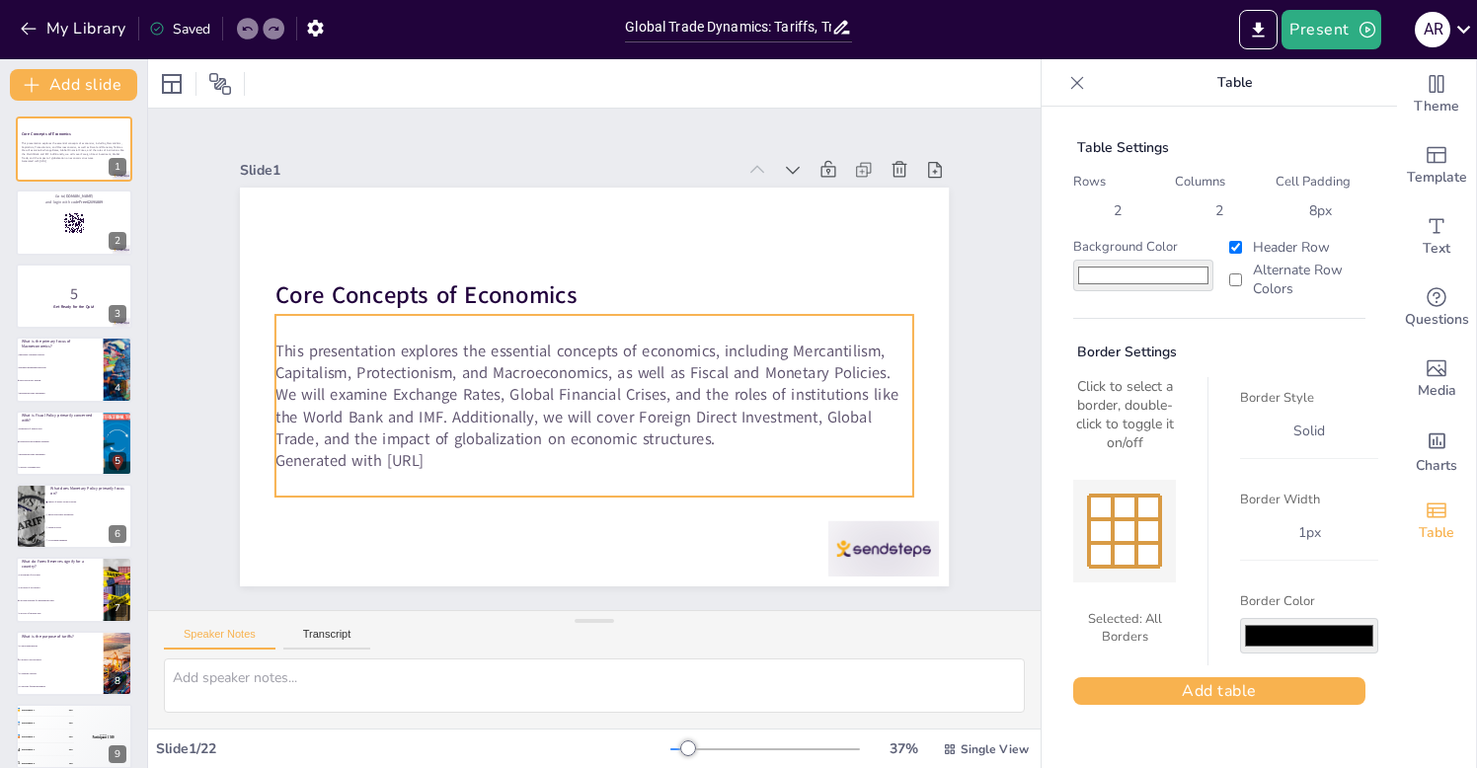
checkbox input "true"
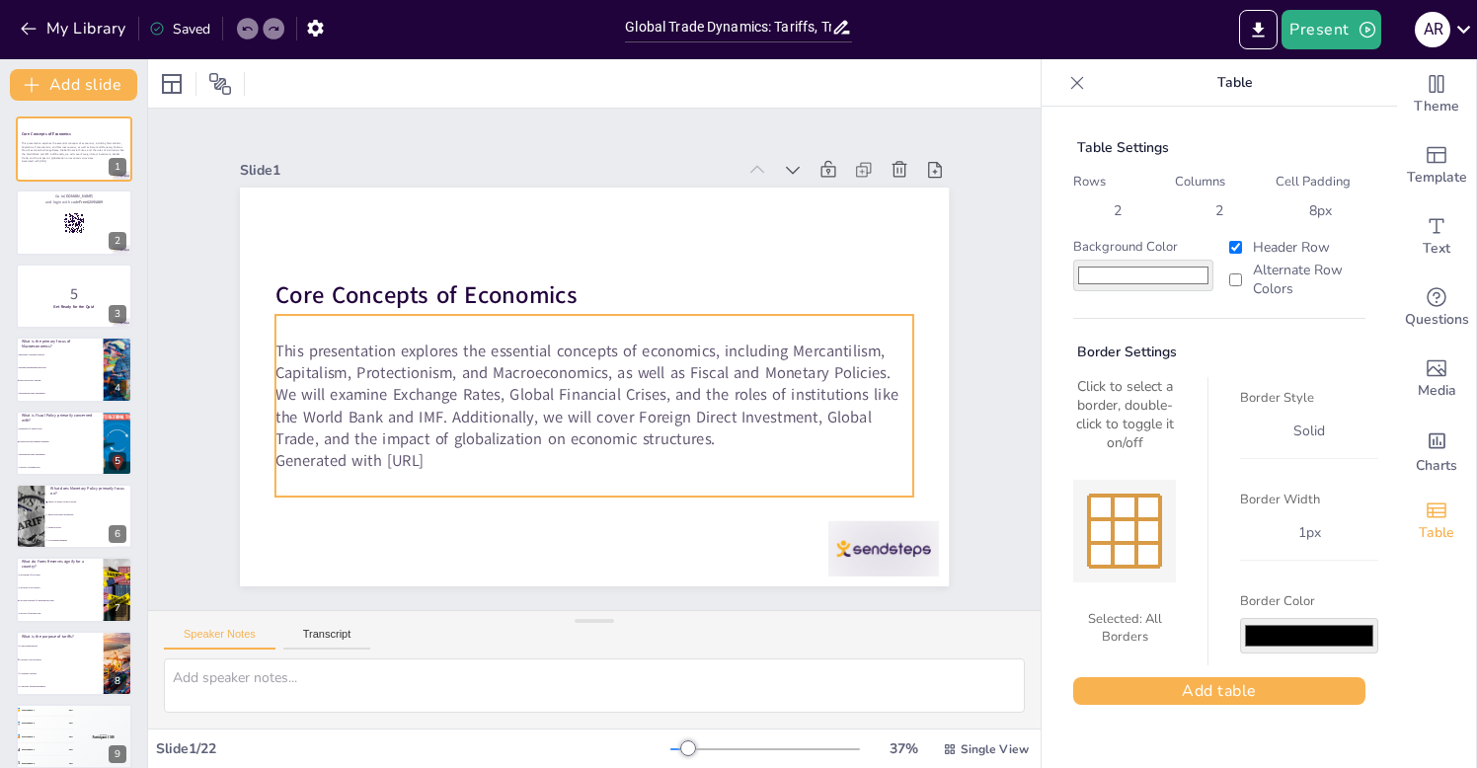
checkbox input "true"
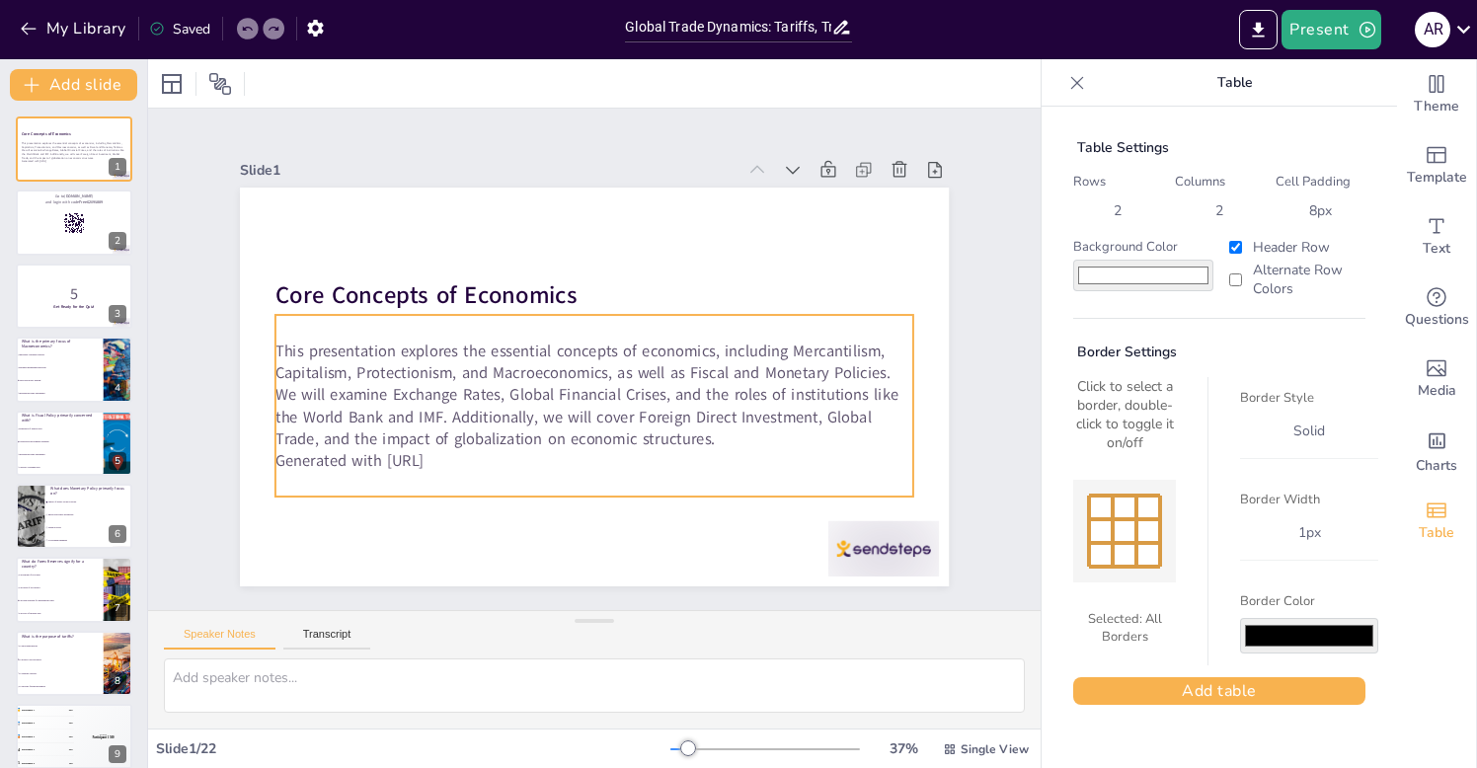
checkbox input "true"
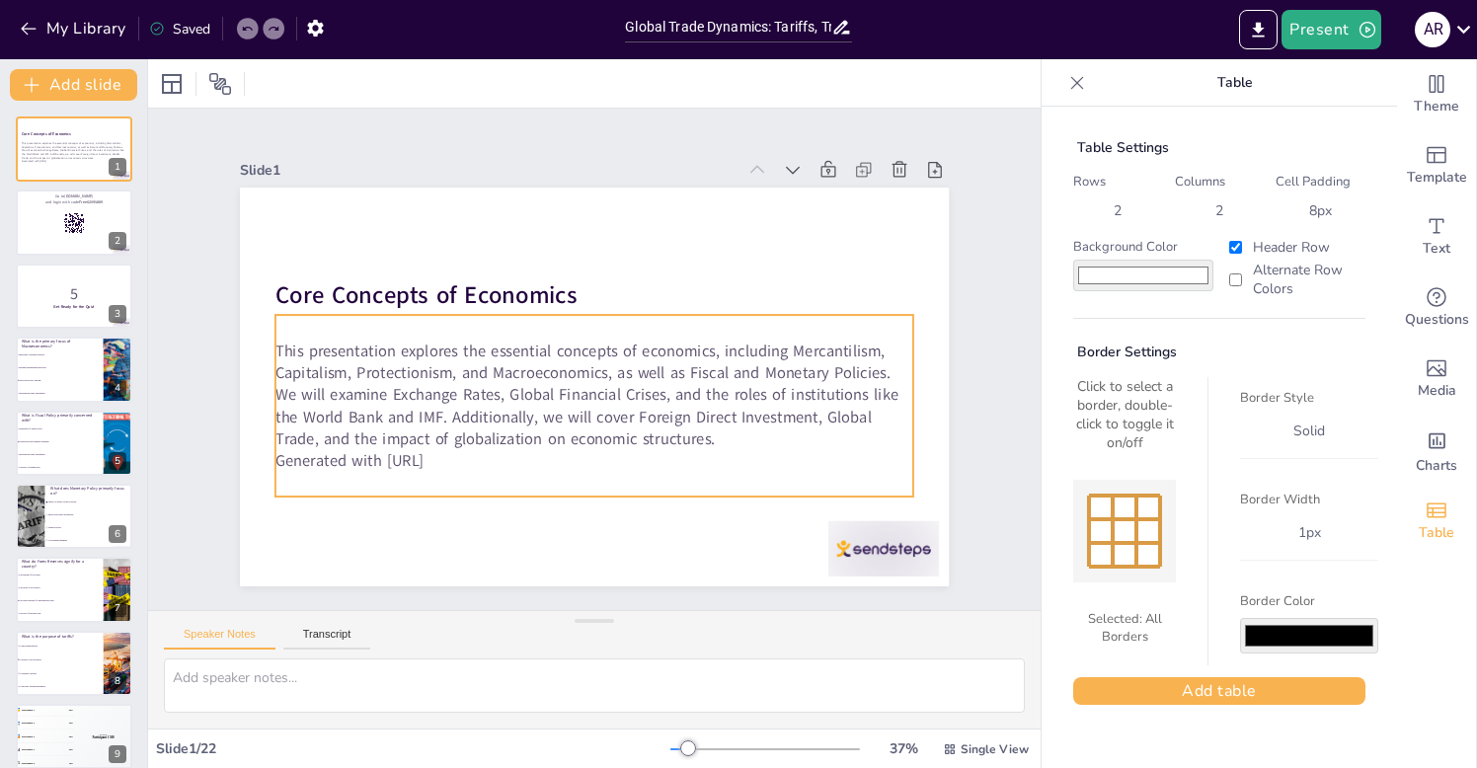
checkbox input "true"
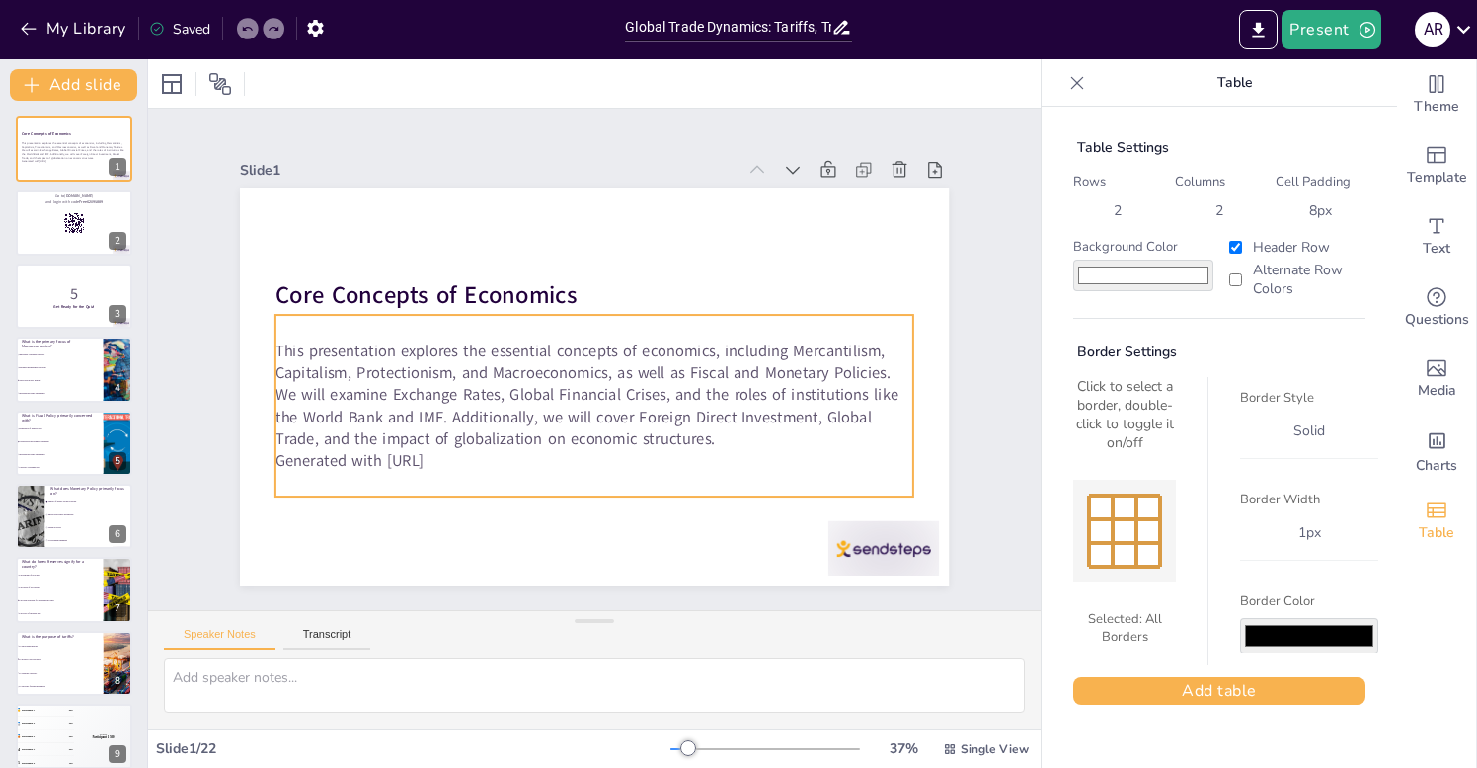
checkbox input "true"
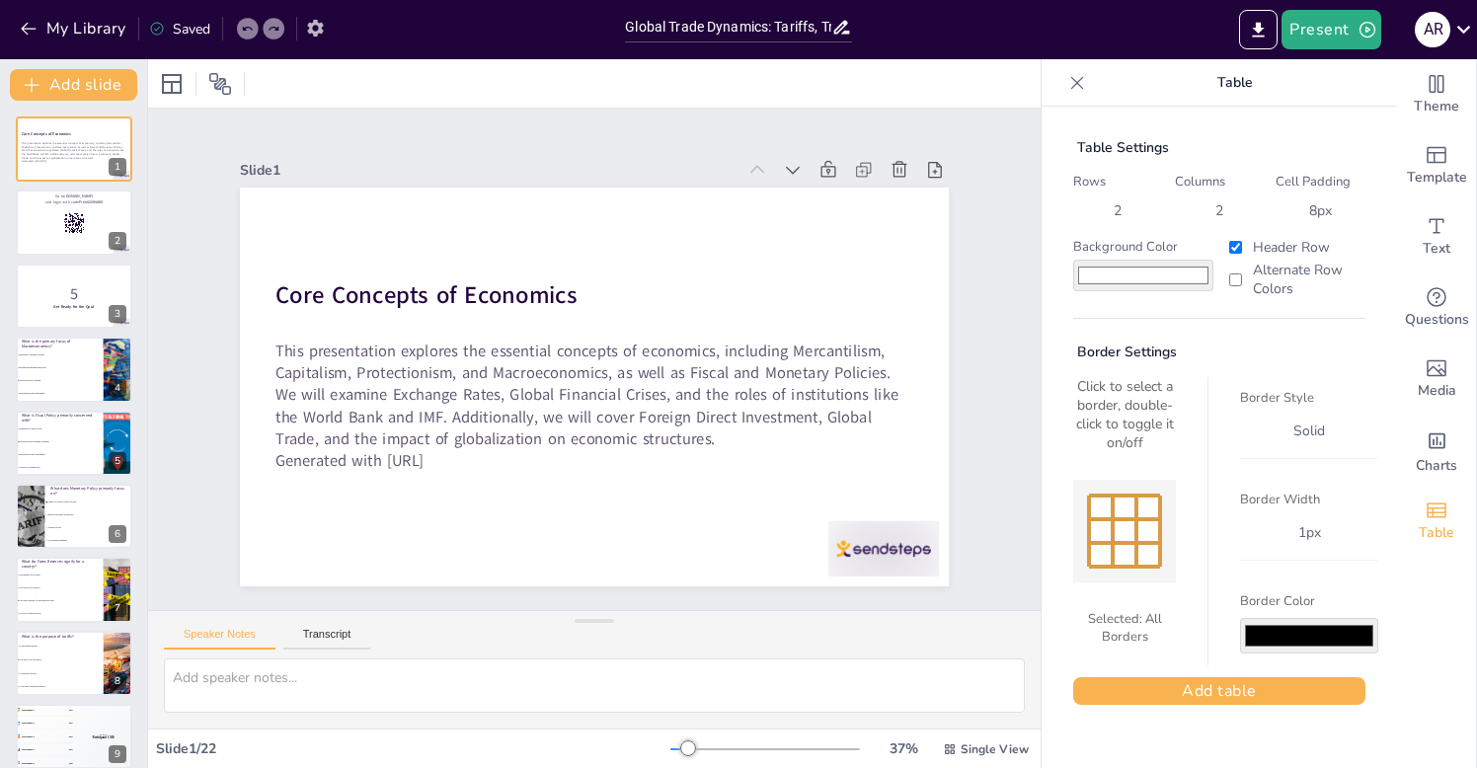
click at [318, 22] on icon "button" at bounding box center [315, 28] width 16 height 17
click at [314, 30] on icon "button" at bounding box center [315, 28] width 21 height 21
checkbox input "true"
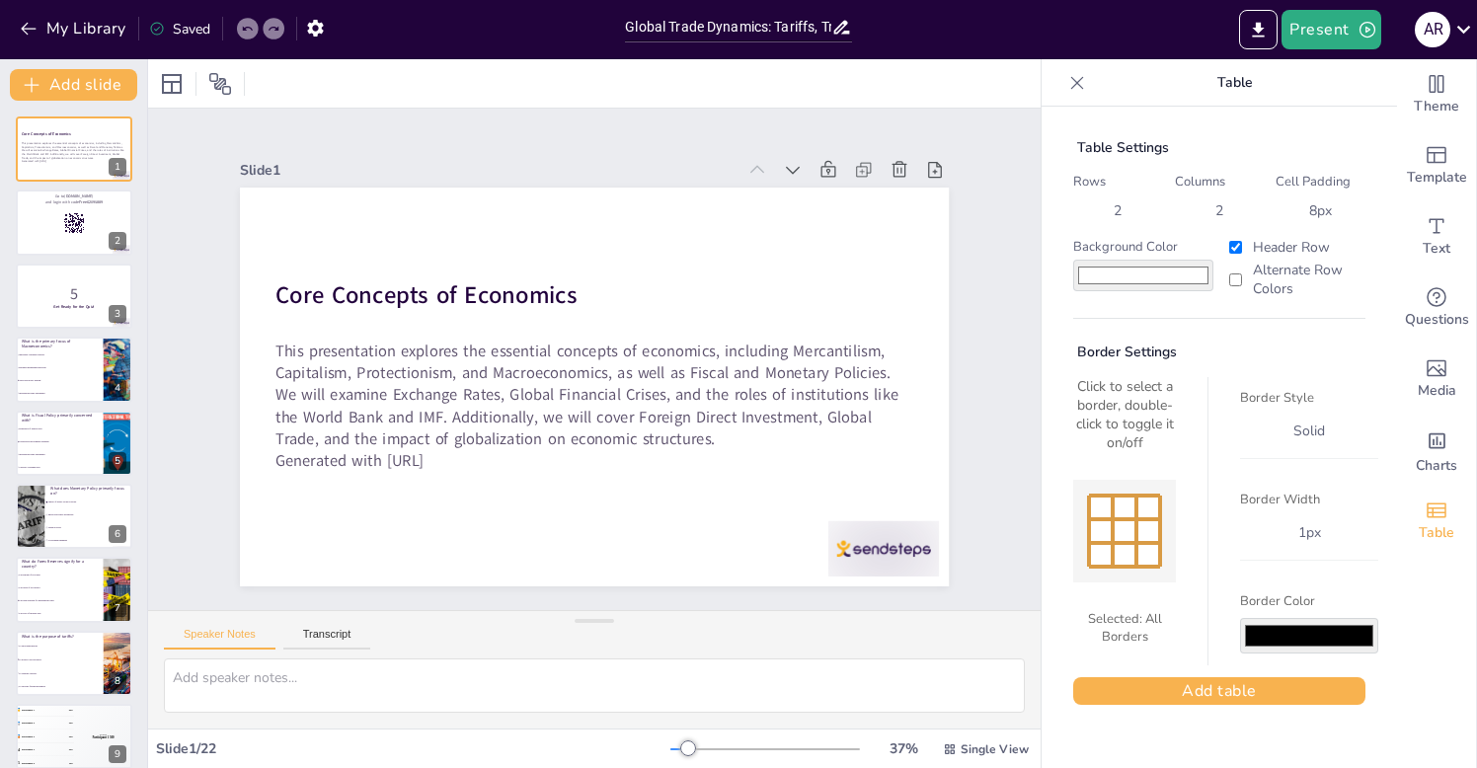
checkbox input "true"
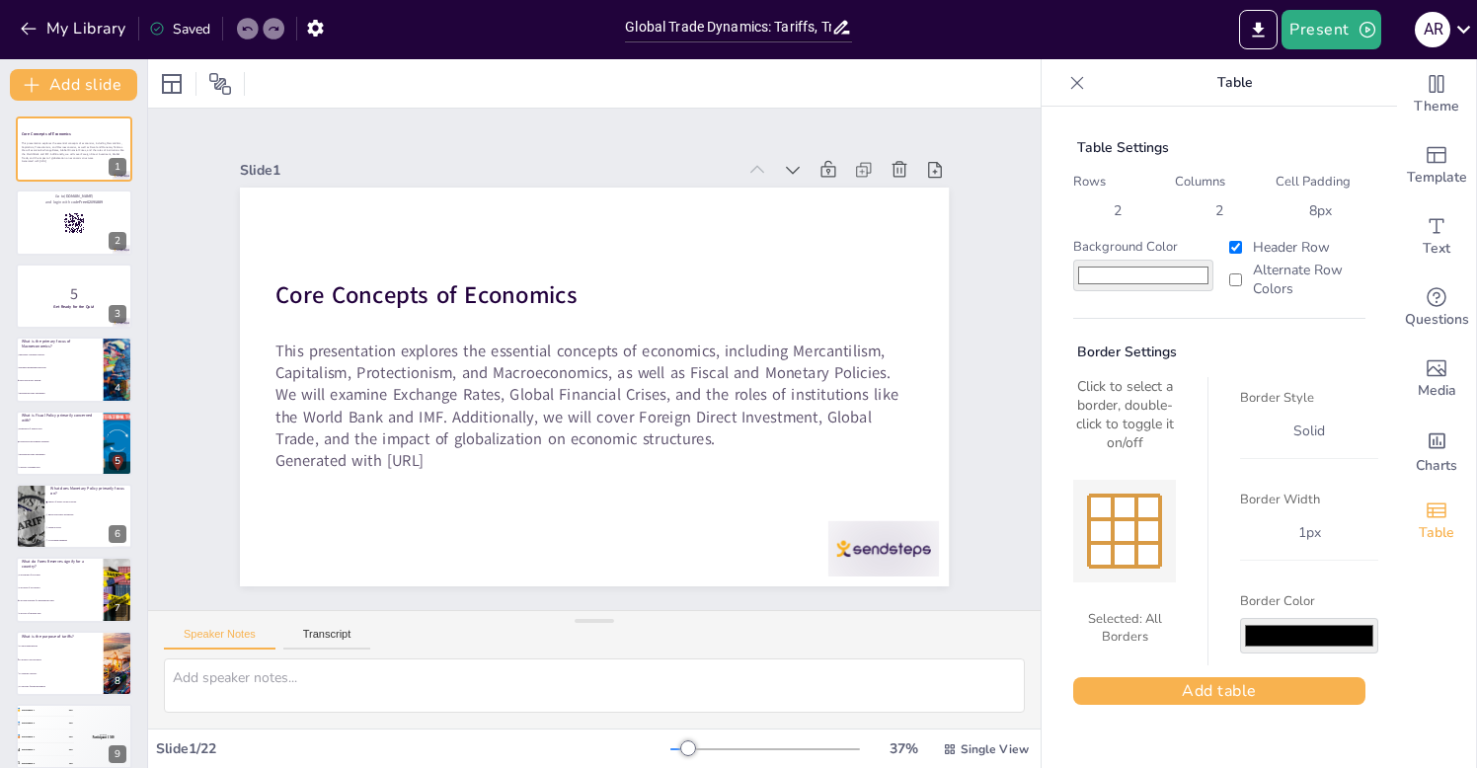
checkbox input "true"
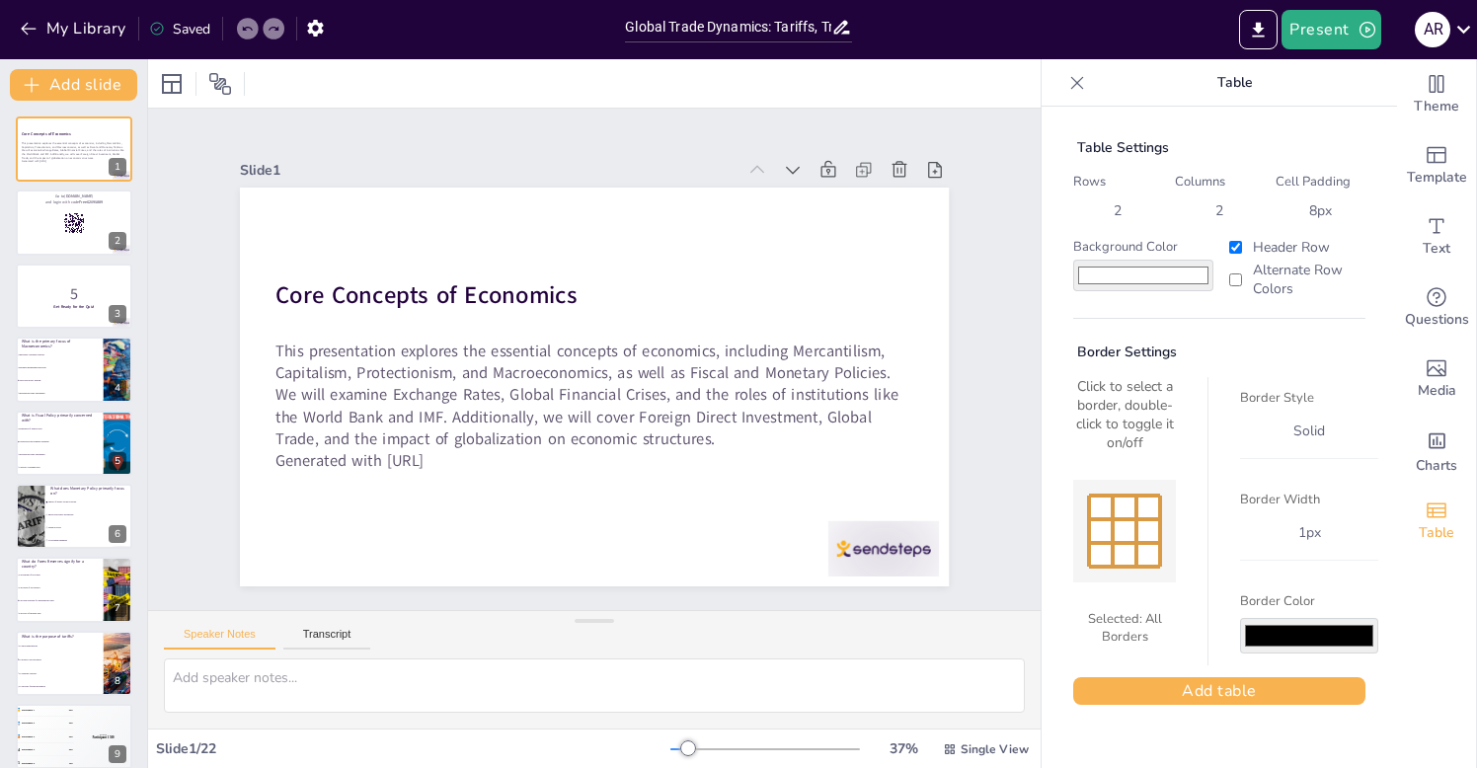
checkbox input "true"
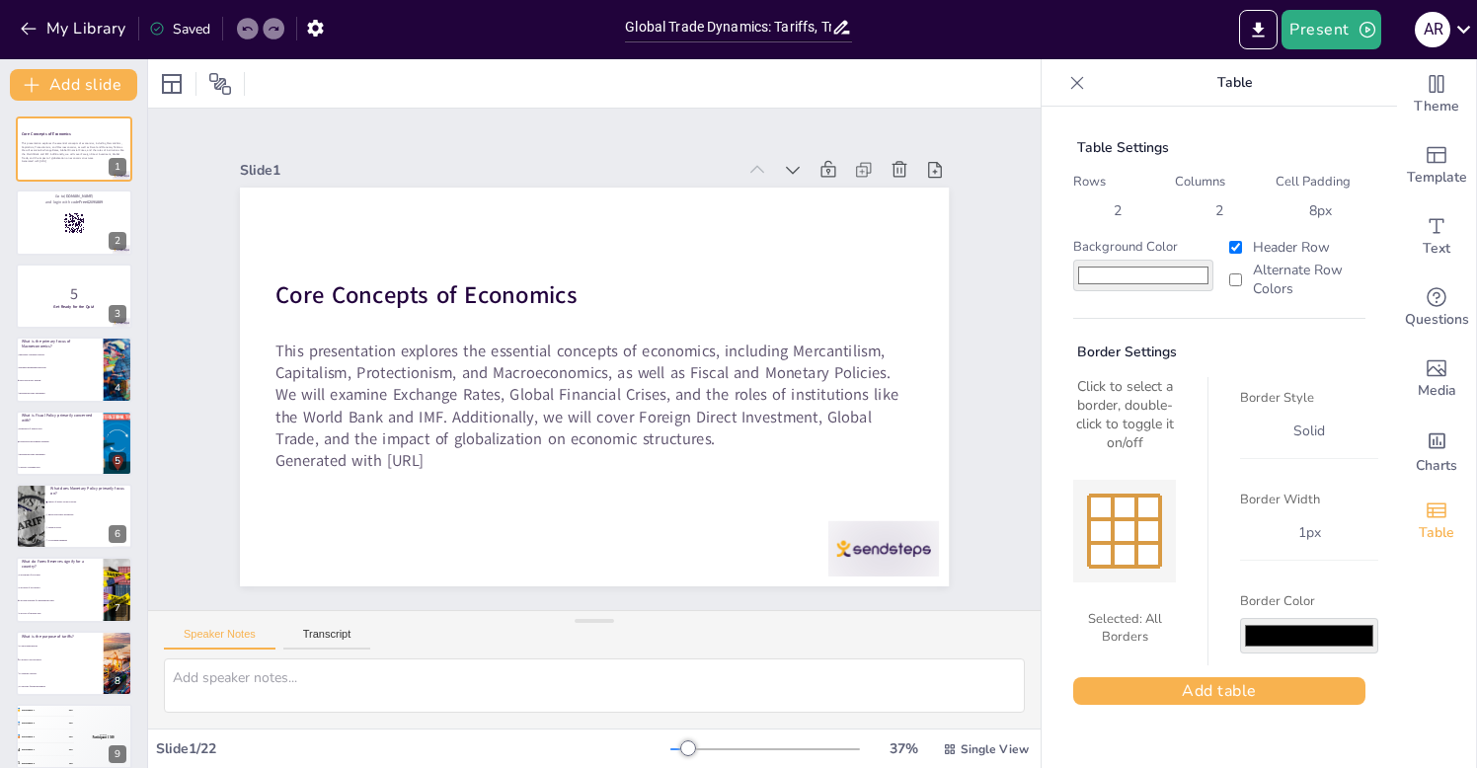
checkbox input "true"
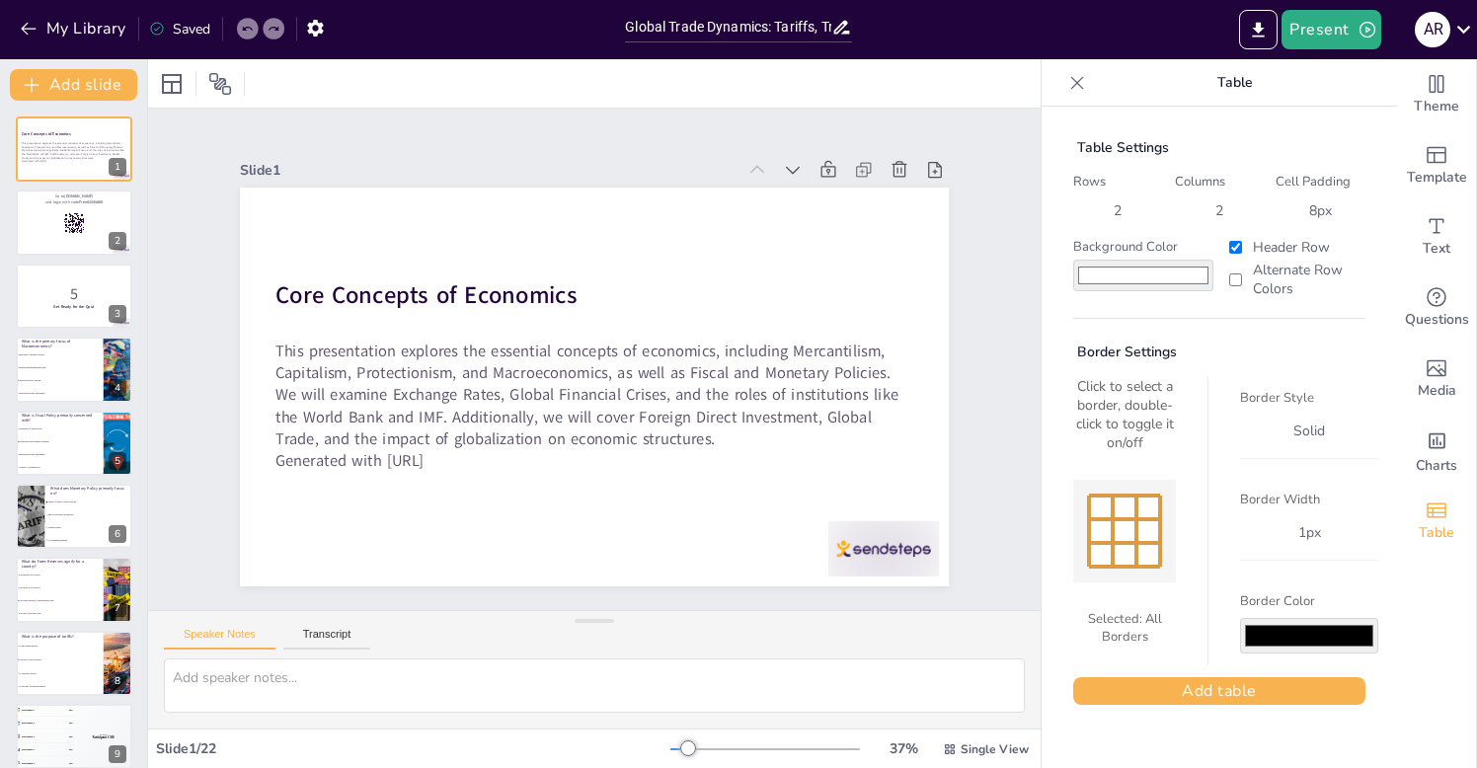
checkbox input "true"
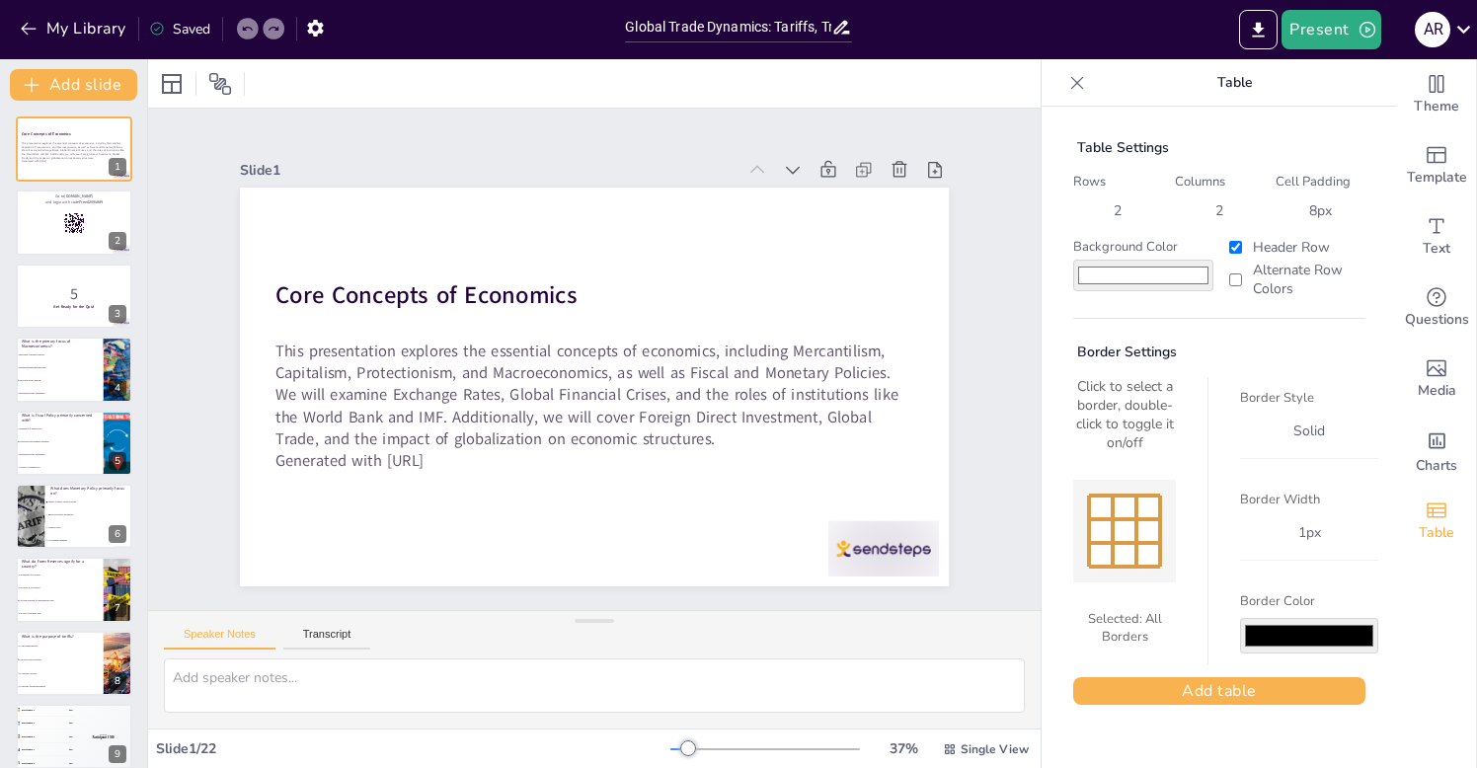
checkbox input "true"
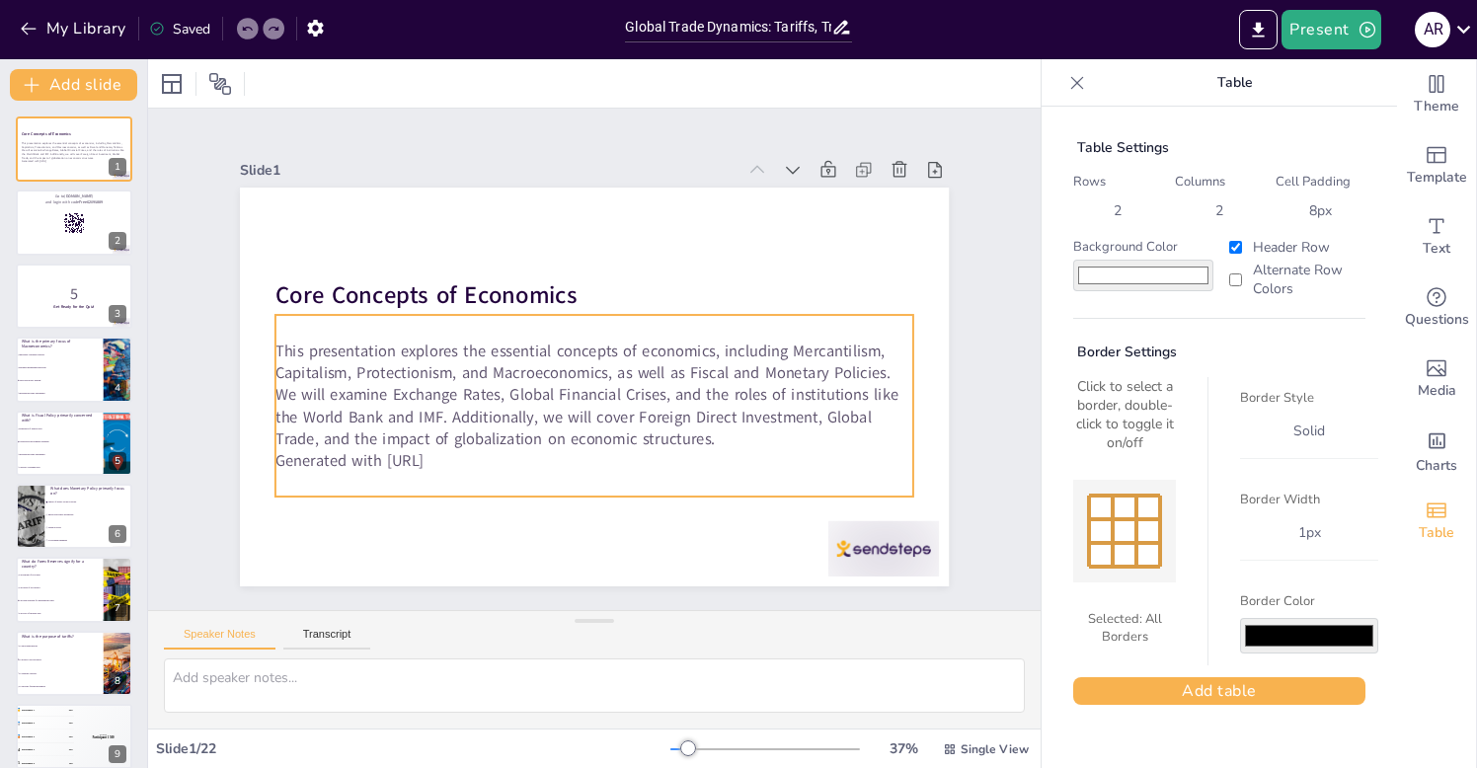
checkbox input "true"
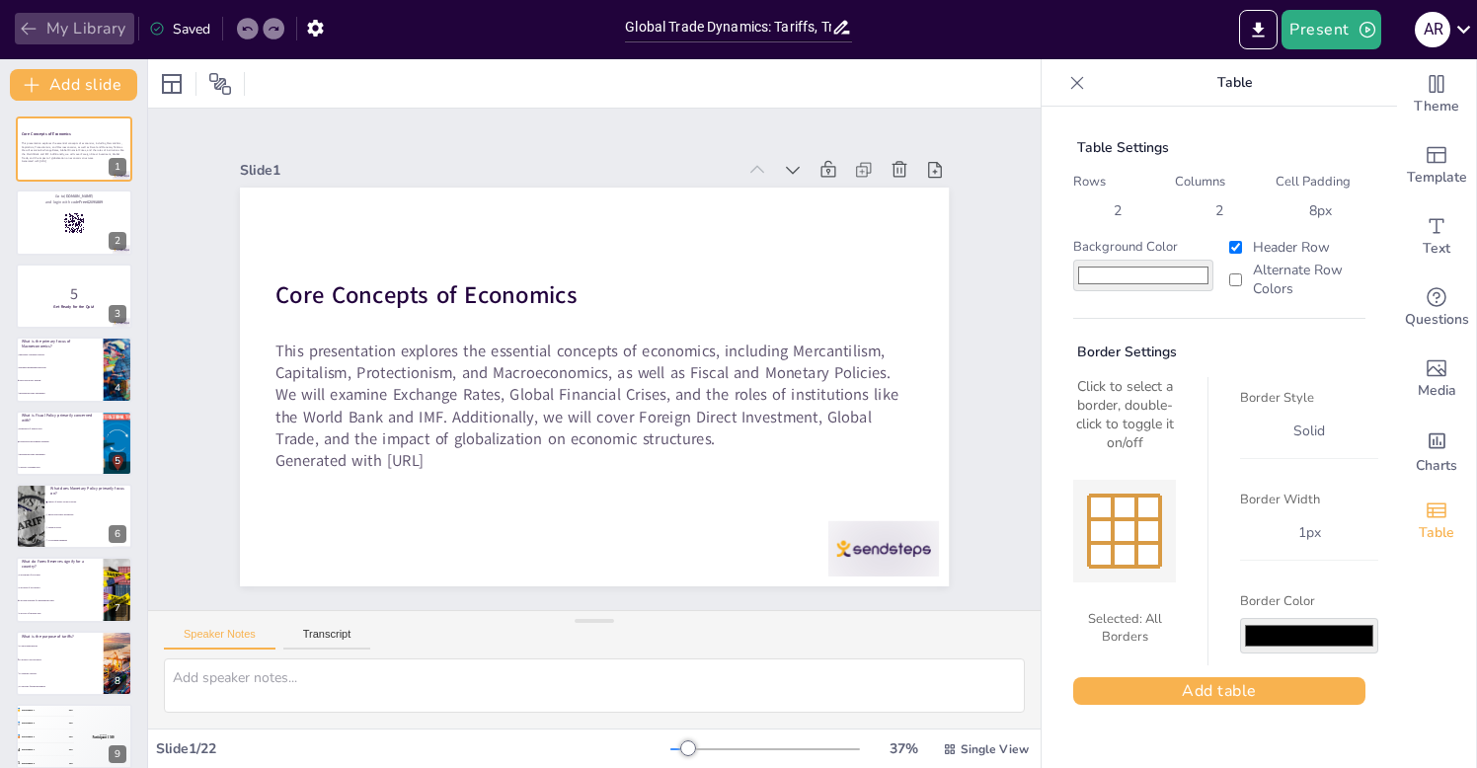
click at [24, 29] on icon "button" at bounding box center [28, 29] width 15 height 13
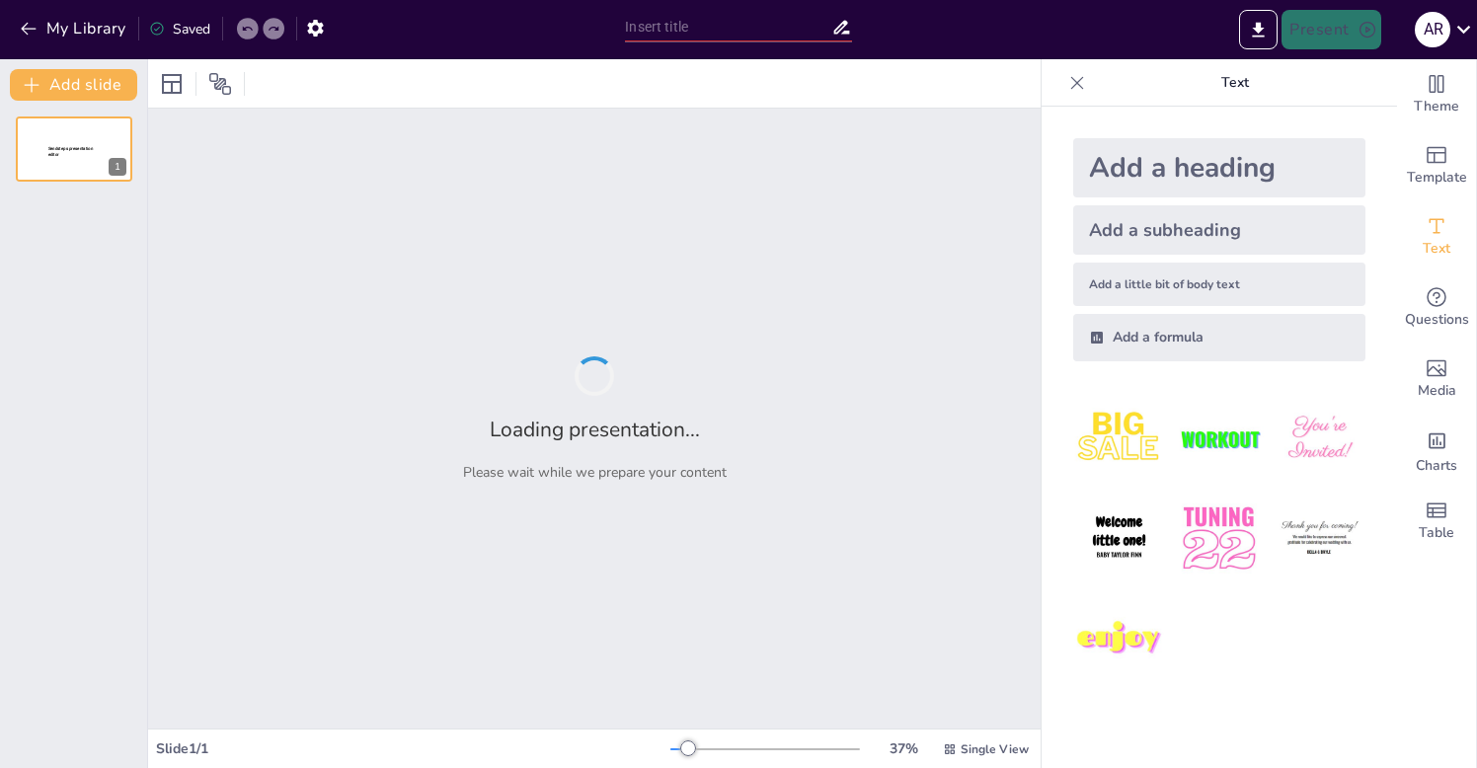
type input "Global Trade Dynamics: Tariffs, Trade Agreements, and Supply Chains"
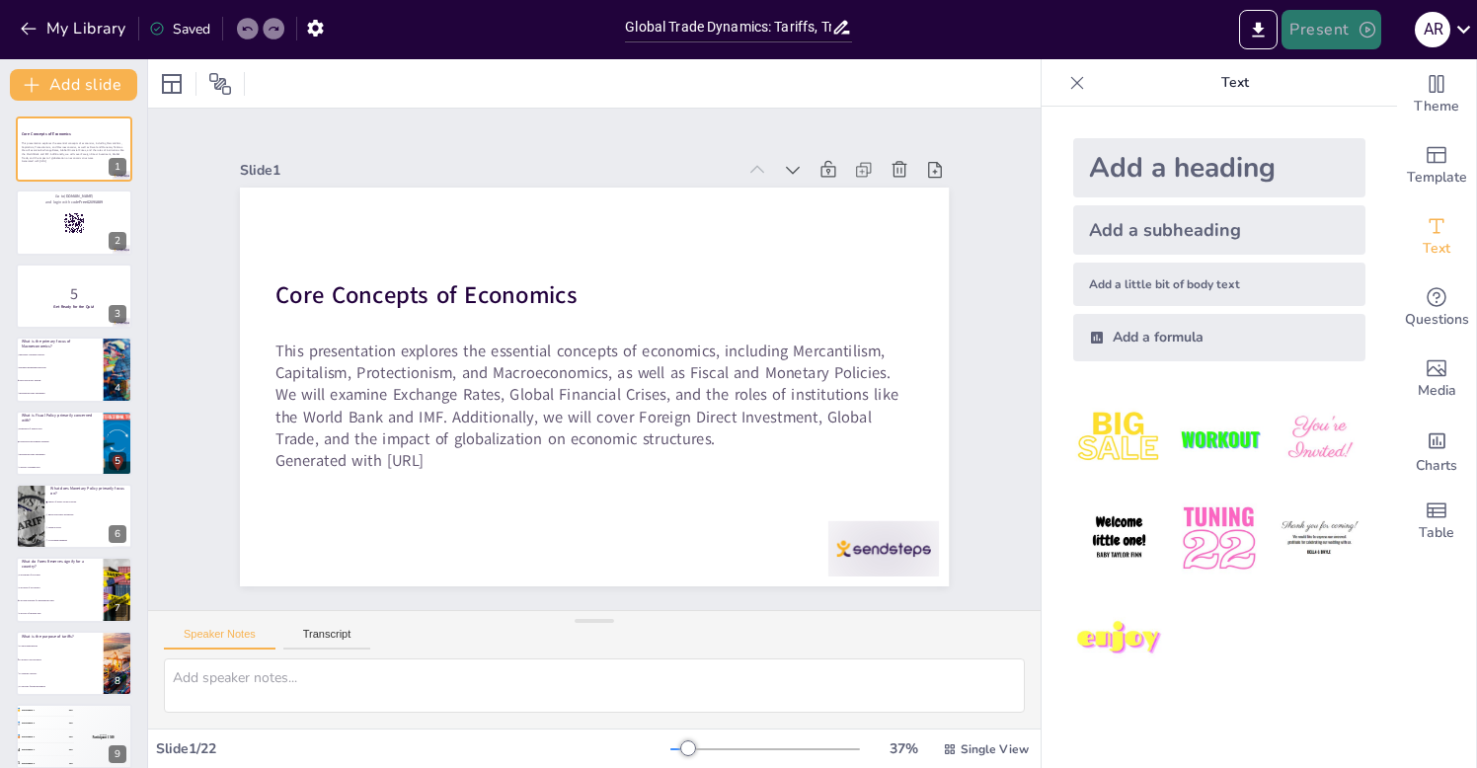
click at [1320, 29] on button "Present" at bounding box center [1331, 29] width 99 height 39
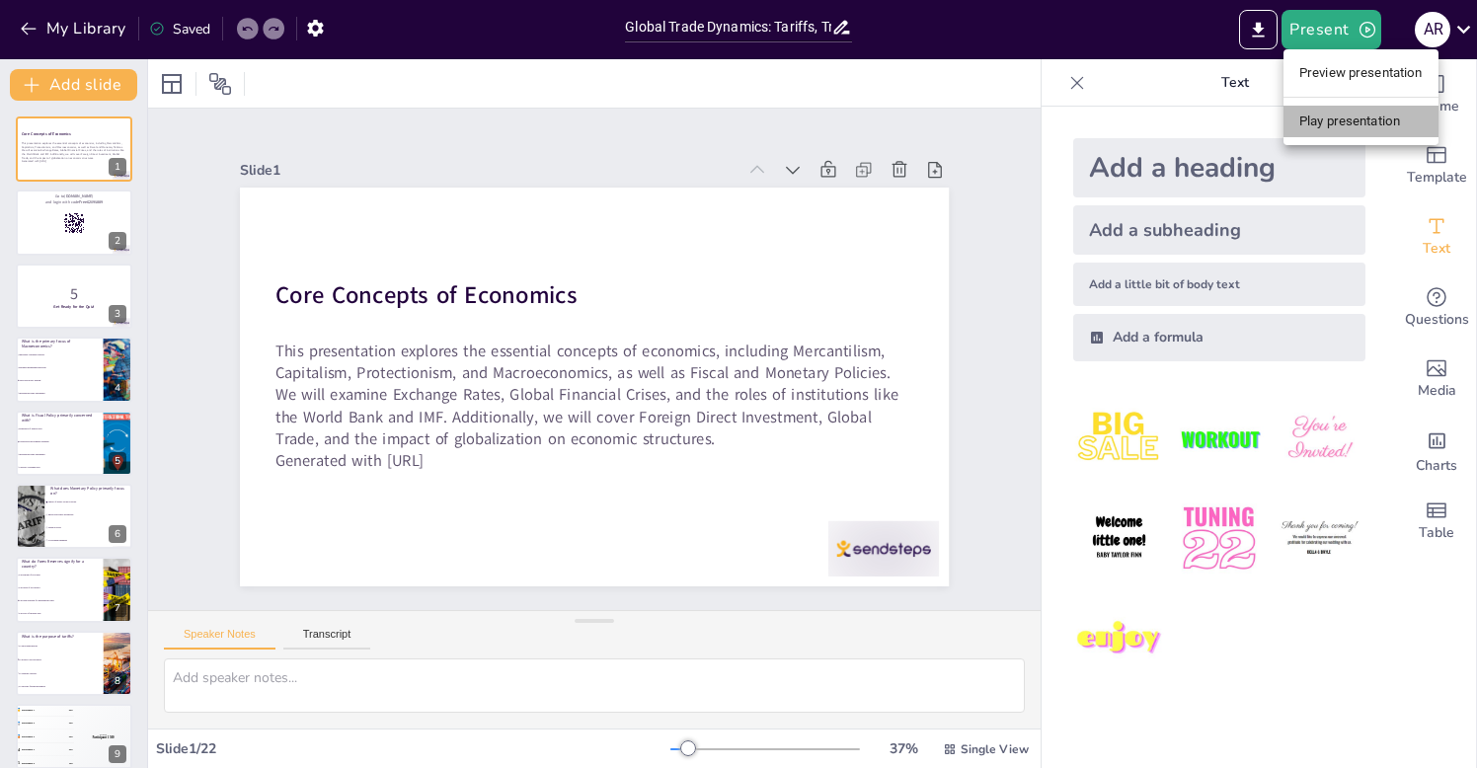
click at [1326, 115] on li "Play presentation" at bounding box center [1361, 122] width 155 height 32
